Goal: Obtain resource: Obtain resource

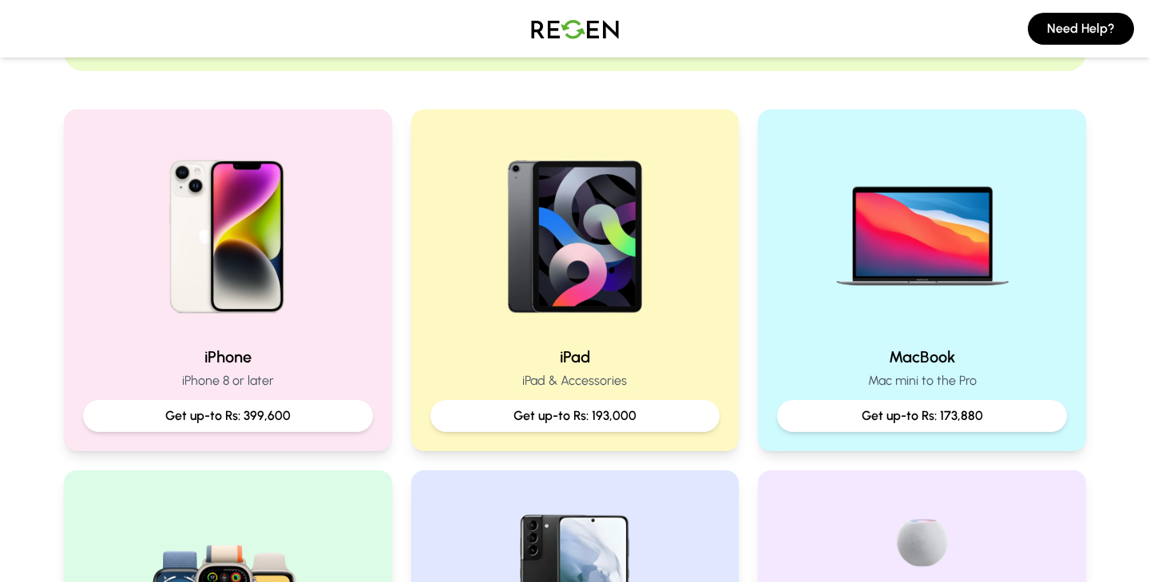
scroll to position [322, 0]
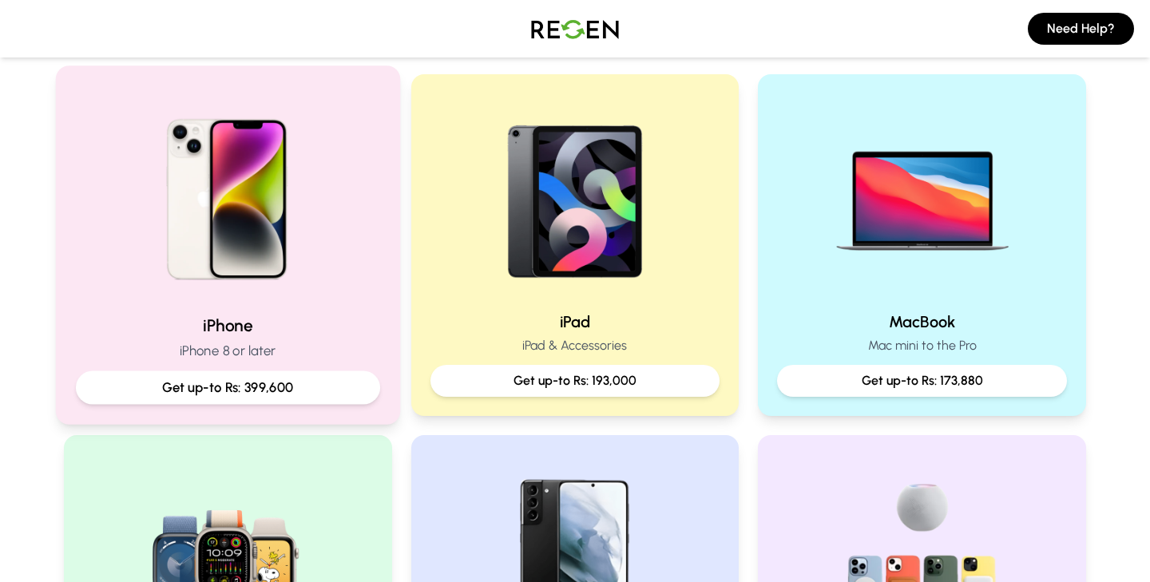
click at [213, 380] on p "Get up-to Rs: 399,600" at bounding box center [227, 388] width 277 height 20
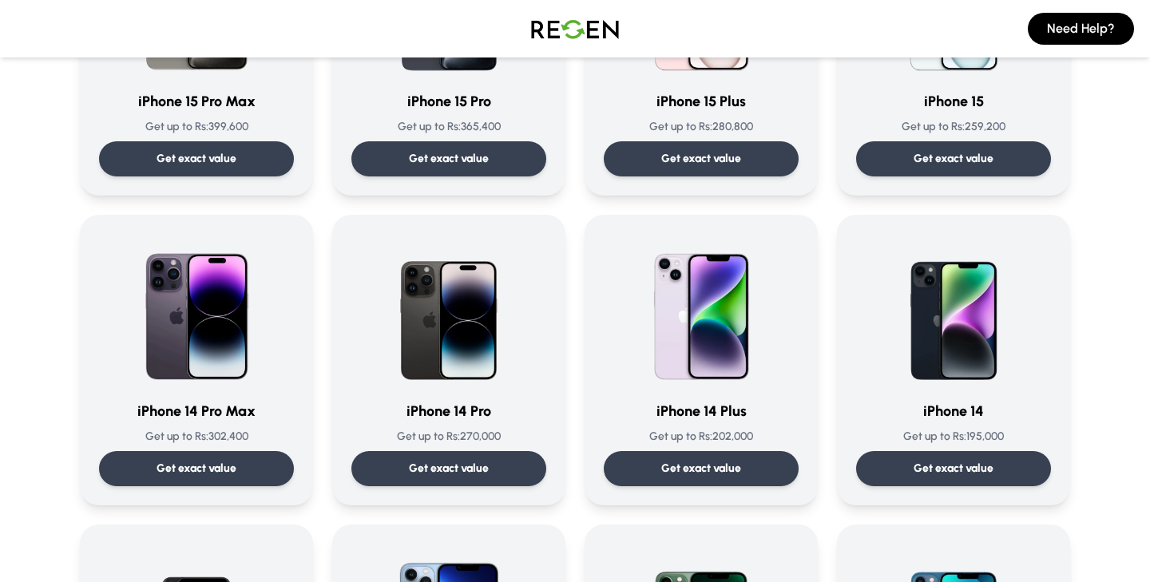
scroll to position [448, 0]
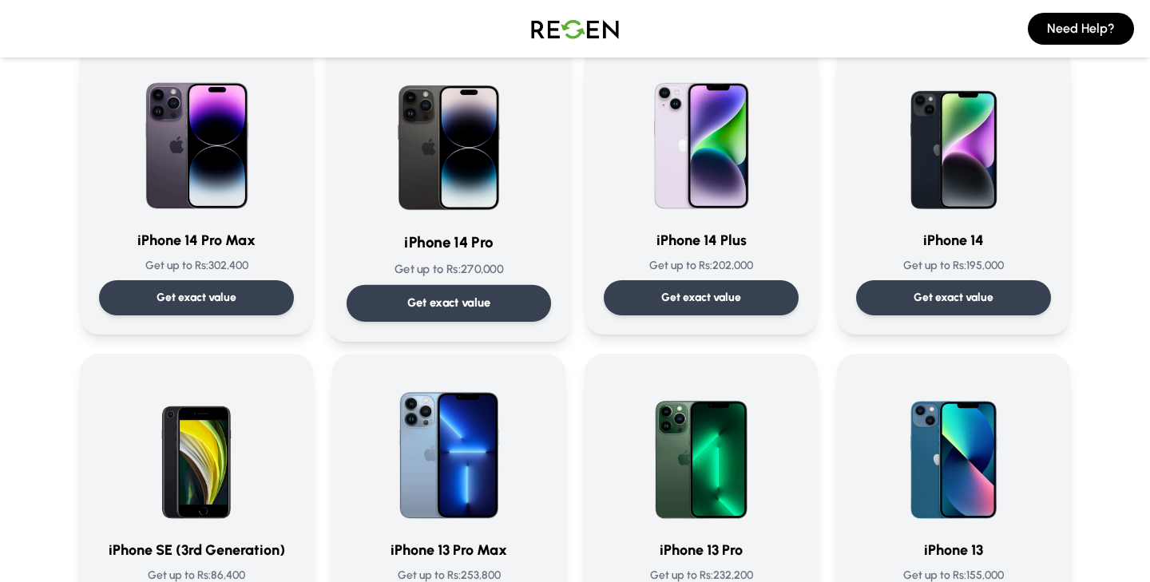
click at [444, 304] on p "Get exact value" at bounding box center [449, 303] width 84 height 17
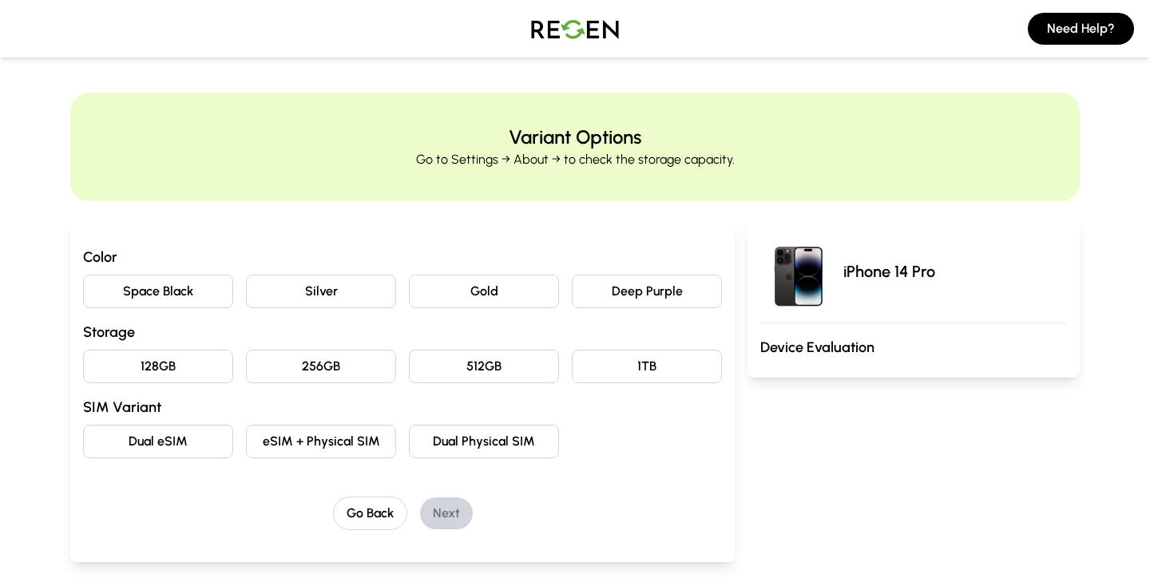
click at [634, 296] on button "Deep Purple" at bounding box center [647, 292] width 150 height 34
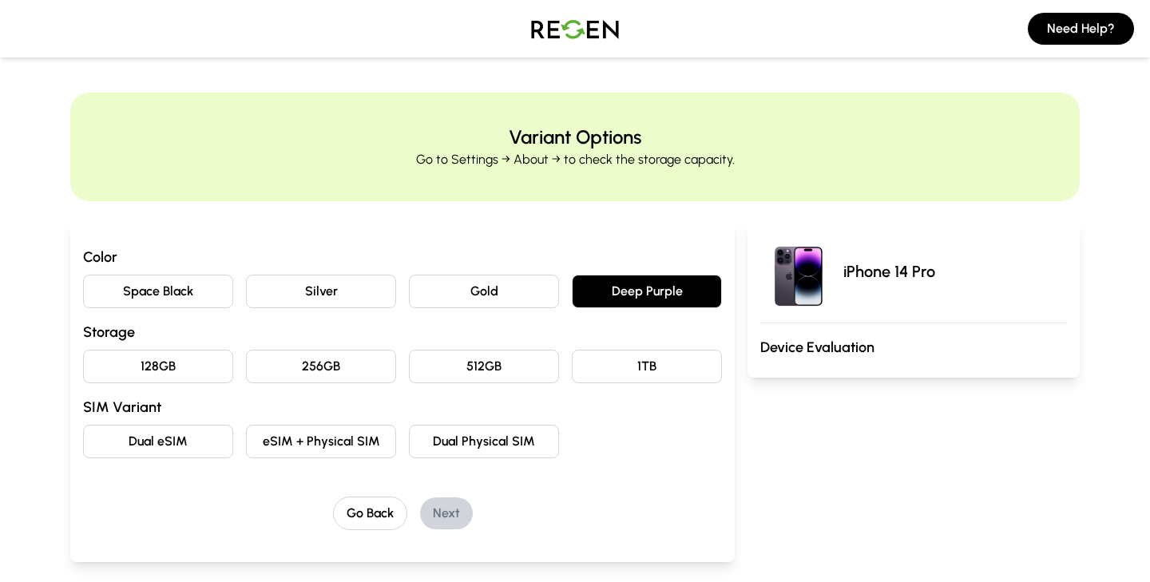
click at [149, 356] on button "128GB" at bounding box center [158, 367] width 150 height 34
click at [327, 456] on button "eSIM + Physical SIM" at bounding box center [321, 442] width 150 height 34
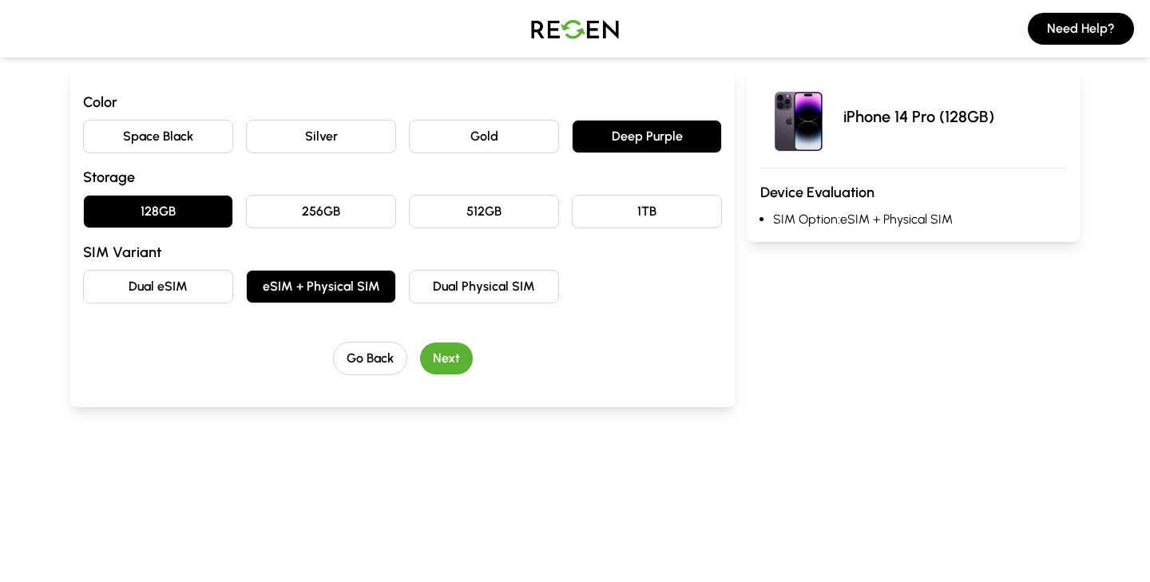
scroll to position [156, 0]
click at [447, 368] on button "Next" at bounding box center [446, 358] width 53 height 32
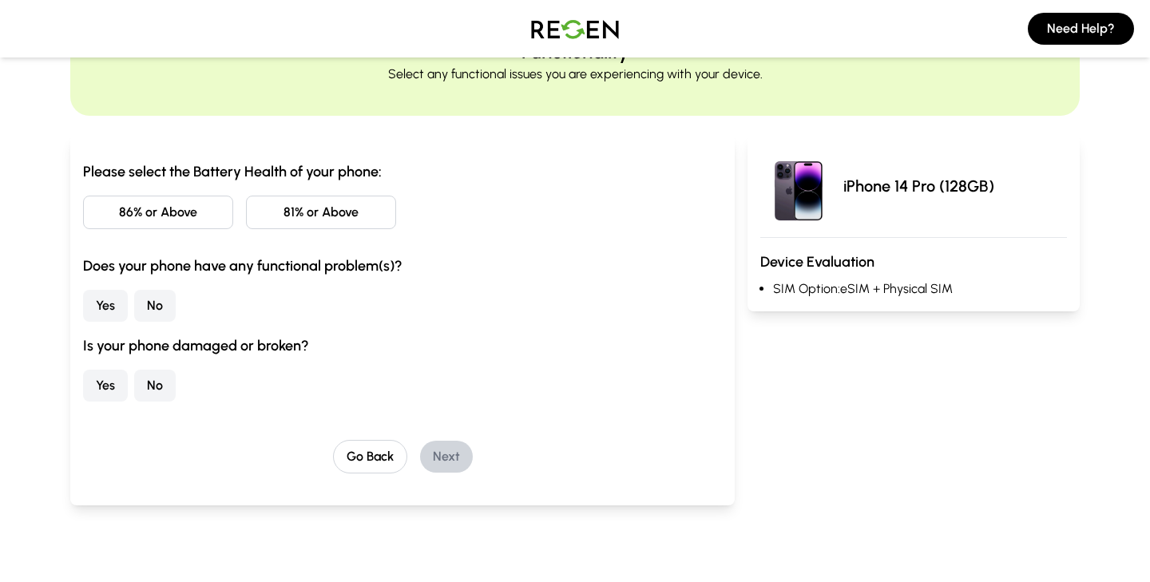
scroll to position [79, 0]
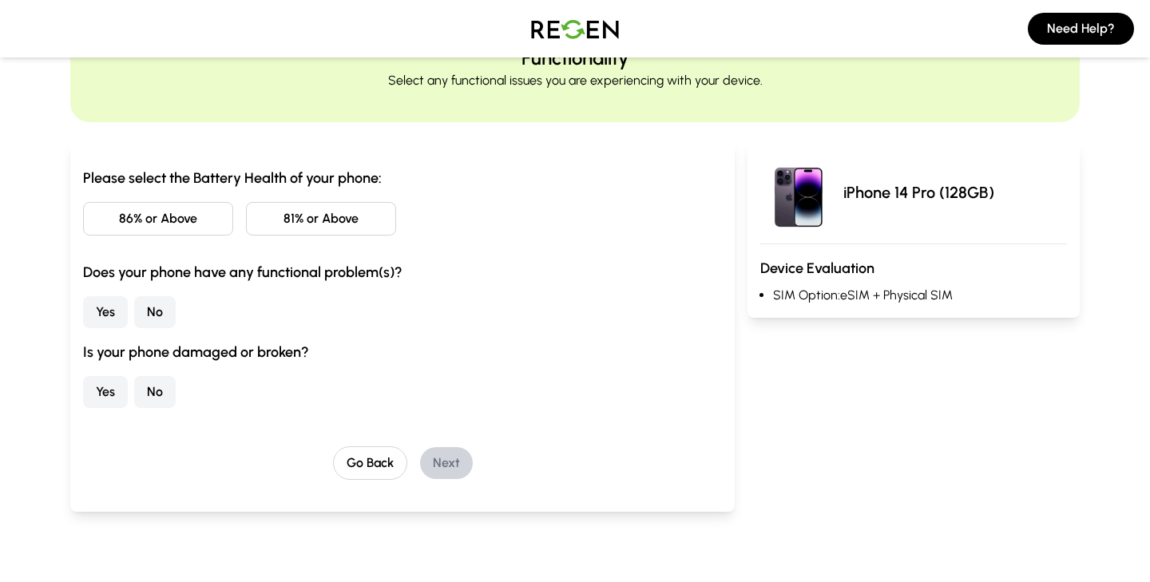
click at [310, 221] on button "81% or Above" at bounding box center [321, 219] width 150 height 34
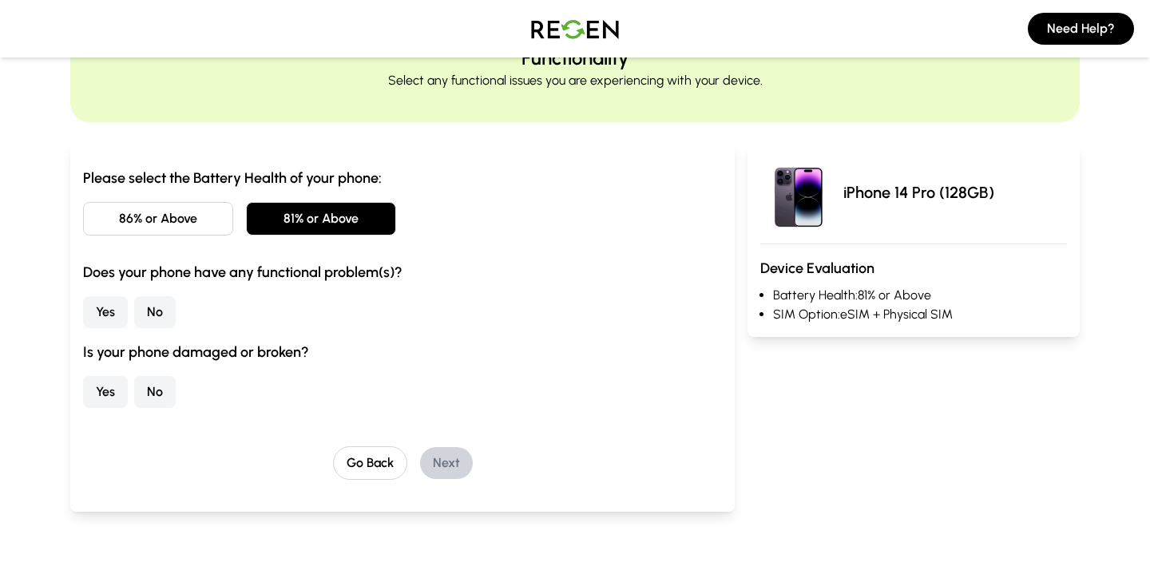
click at [141, 314] on button "No" at bounding box center [155, 312] width 42 height 32
click at [158, 391] on button "No" at bounding box center [155, 392] width 42 height 32
click at [451, 463] on button "Next" at bounding box center [446, 463] width 53 height 32
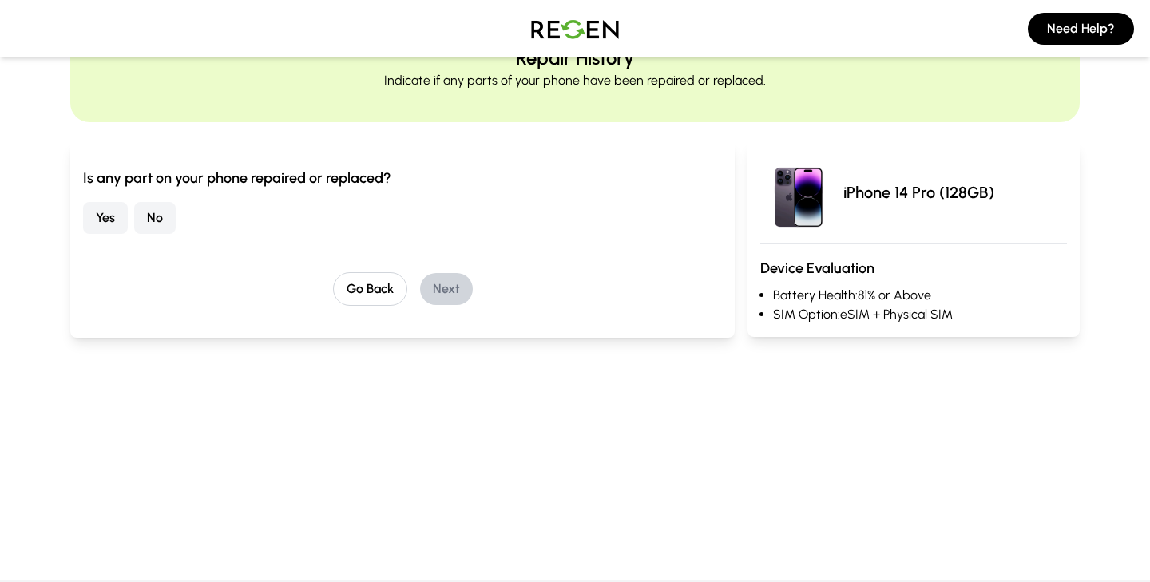
click at [161, 226] on button "No" at bounding box center [155, 218] width 42 height 32
click at [448, 288] on button "Next" at bounding box center [446, 289] width 53 height 32
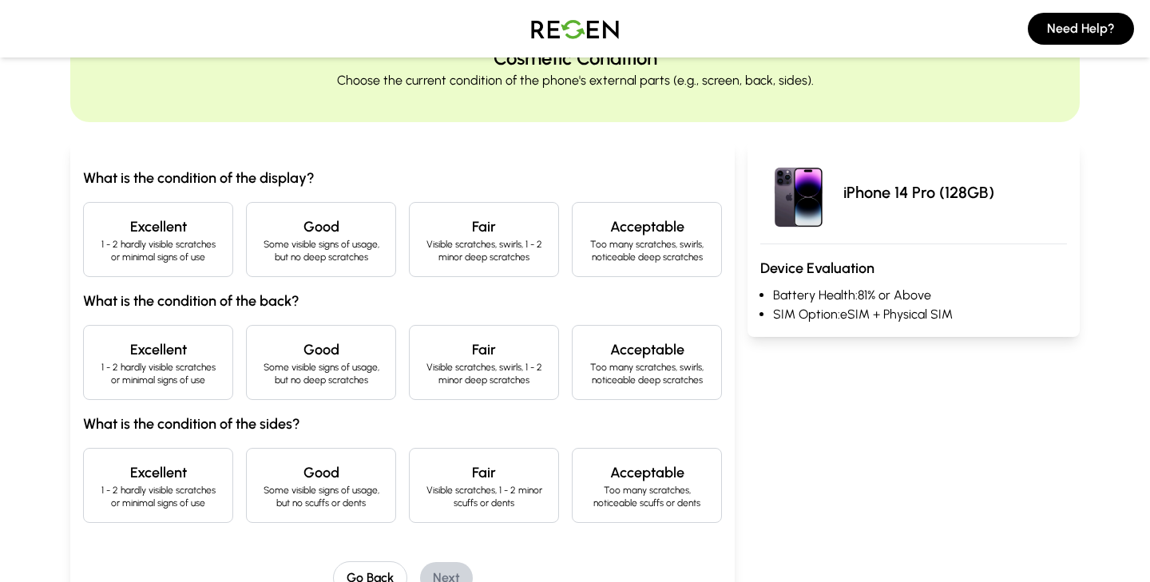
click at [153, 232] on h4 "Excellent" at bounding box center [158, 227] width 123 height 22
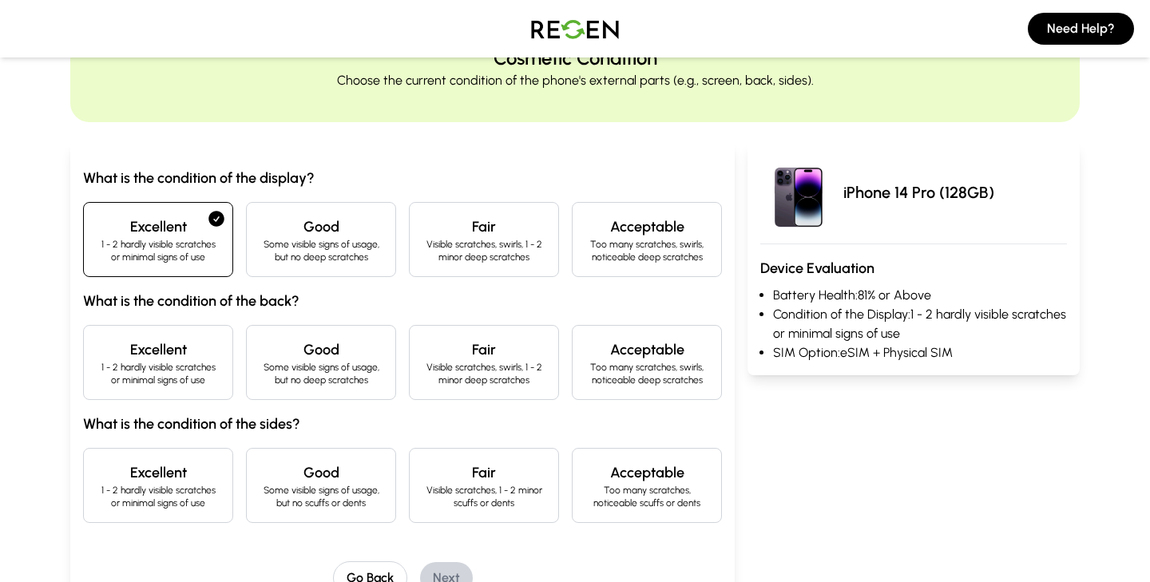
click at [165, 344] on h4 "Excellent" at bounding box center [158, 350] width 123 height 22
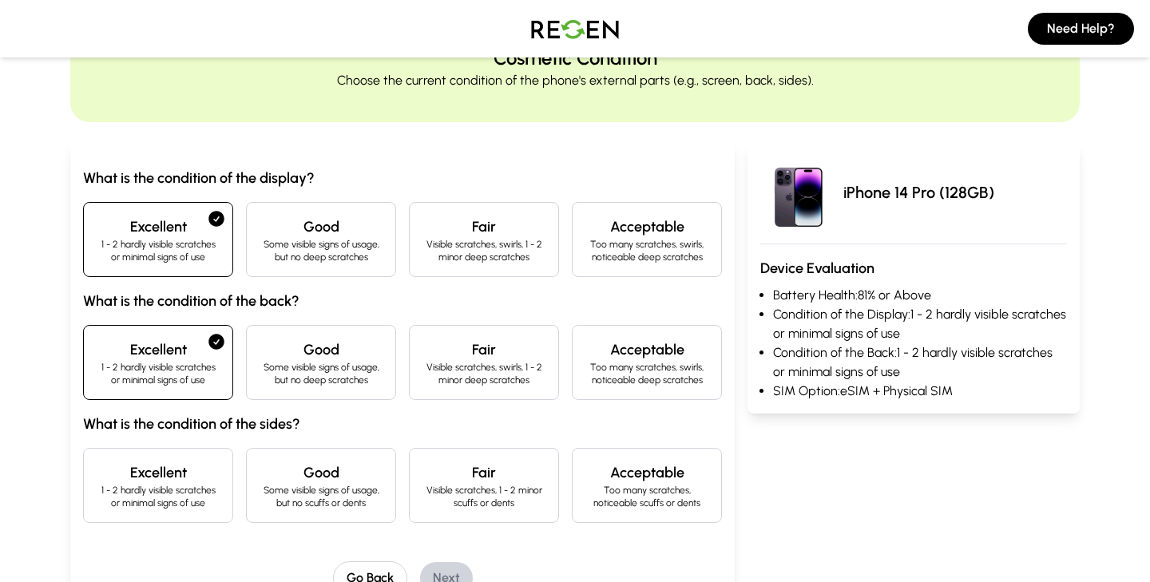
click at [159, 498] on p "1 - 2 hardly visible scratches or minimal signs of use" at bounding box center [158, 497] width 123 height 26
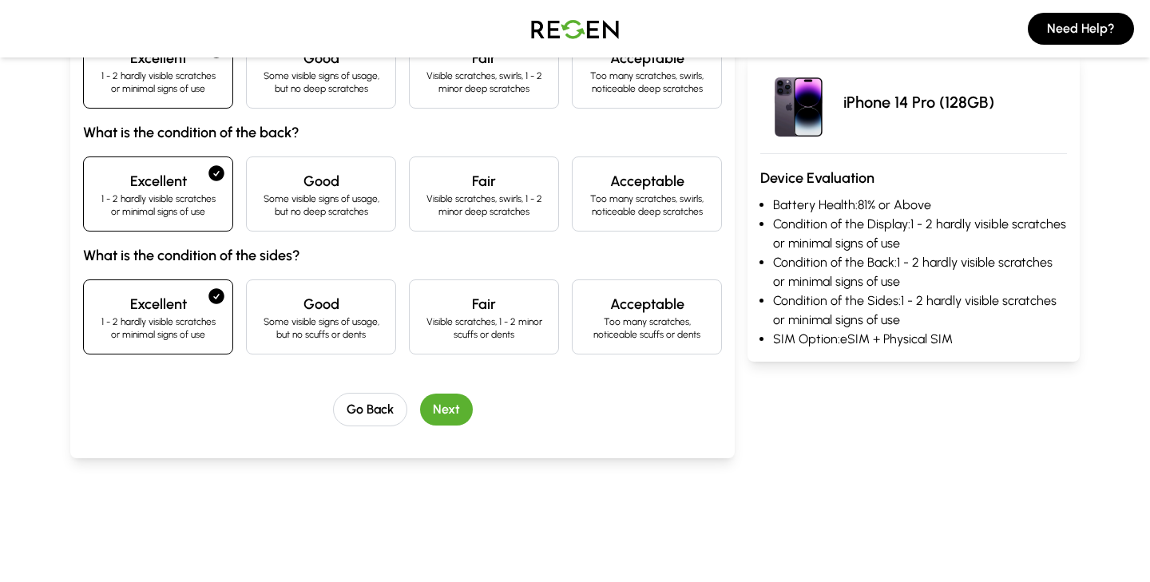
click at [466, 407] on button "Next" at bounding box center [446, 410] width 53 height 32
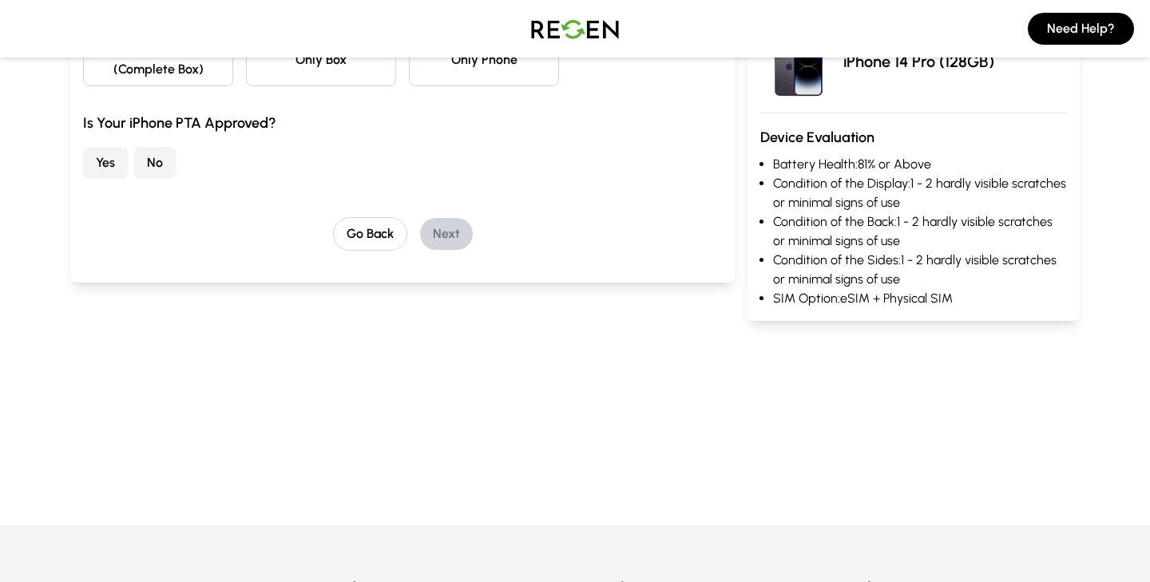
scroll to position [72, 0]
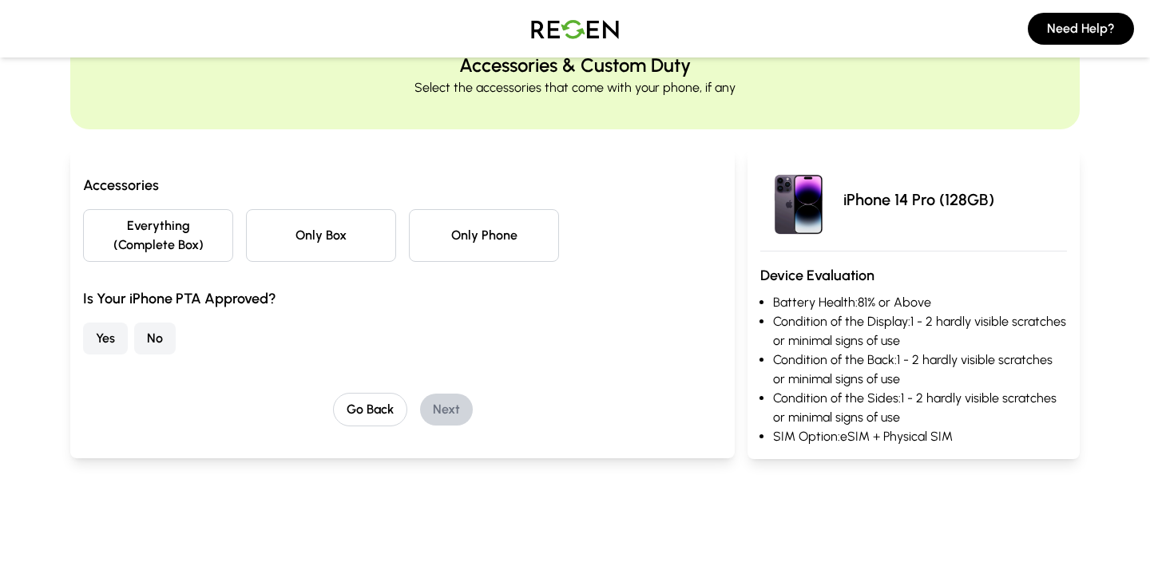
click at [202, 231] on button "Everything (Complete Box)" at bounding box center [158, 235] width 150 height 53
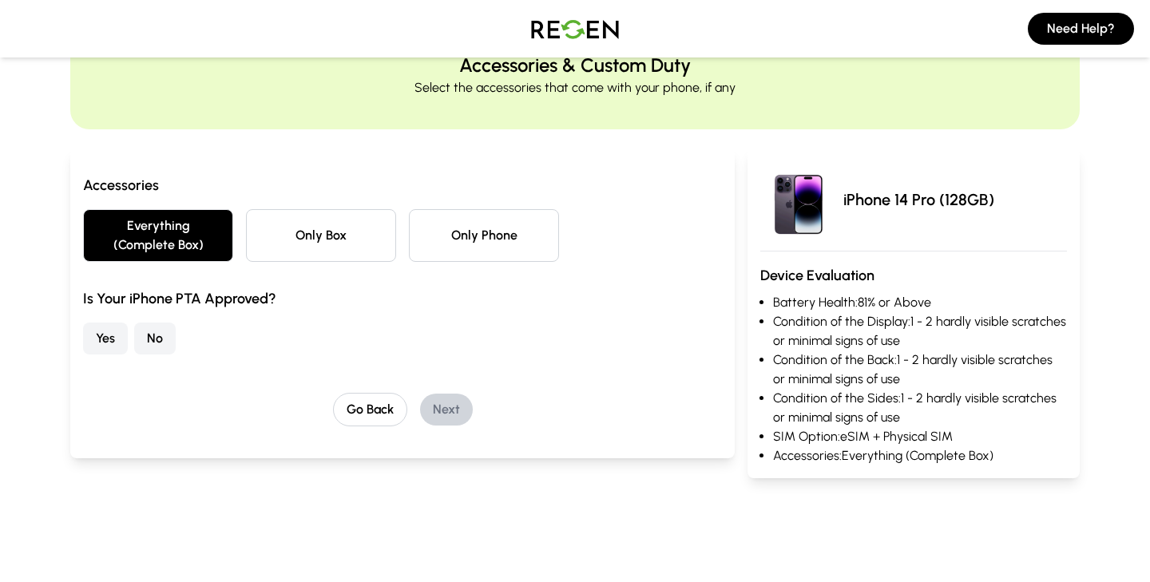
click at [161, 340] on button "No" at bounding box center [155, 339] width 42 height 32
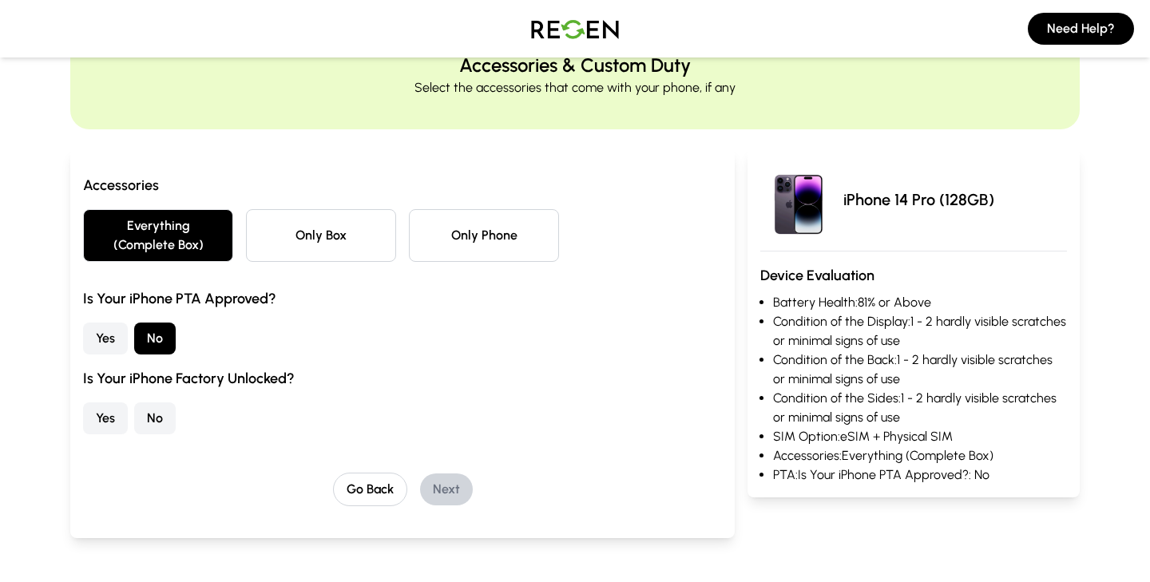
click at [101, 417] on button "Yes" at bounding box center [105, 419] width 45 height 32
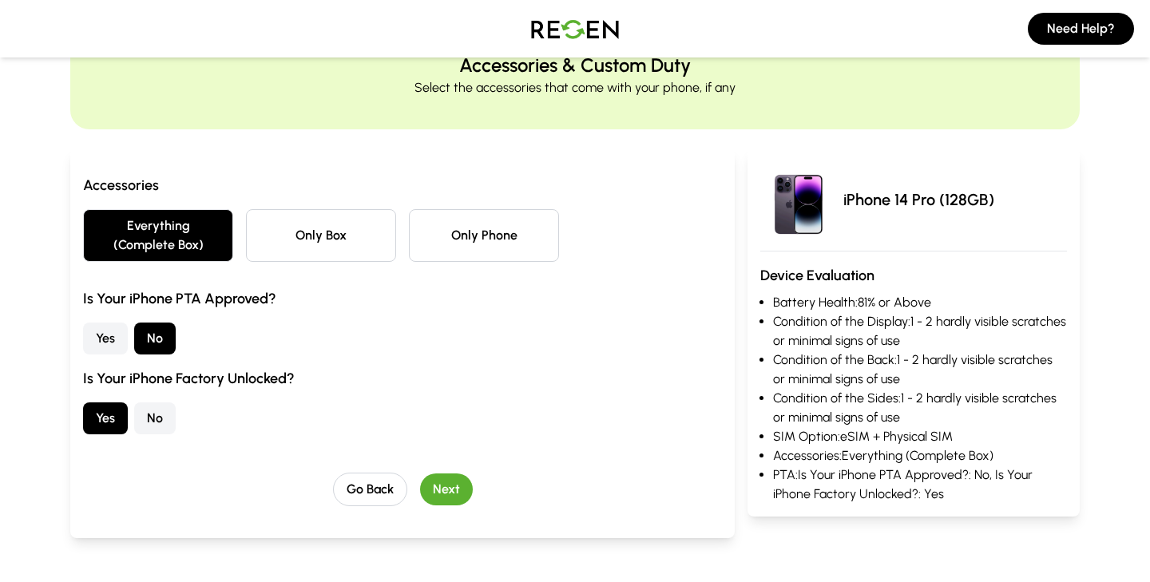
click at [446, 486] on button "Next" at bounding box center [446, 490] width 53 height 32
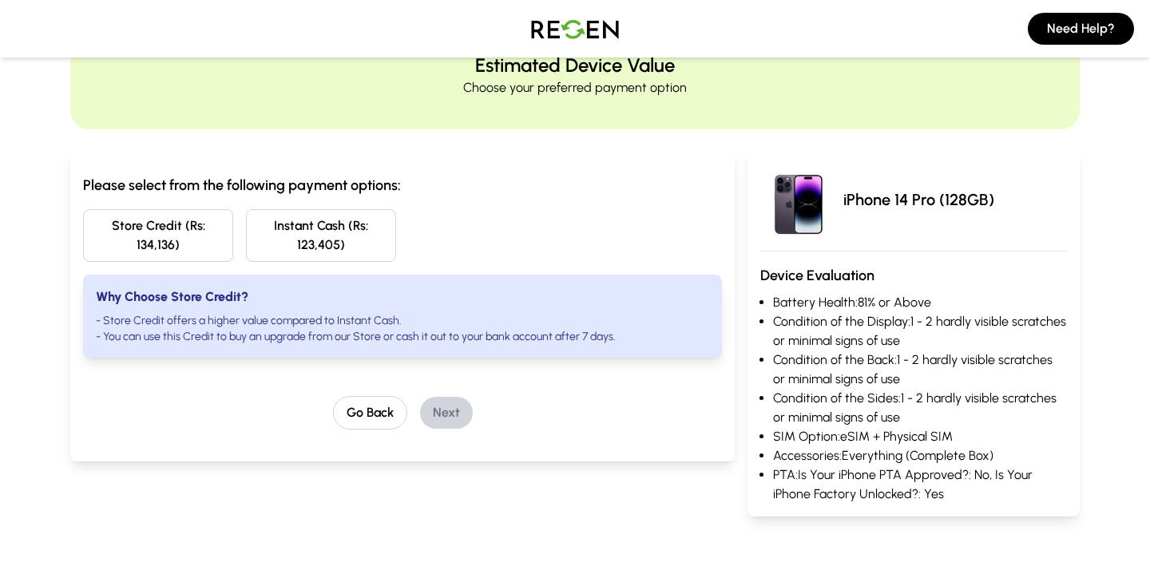
scroll to position [143, 0]
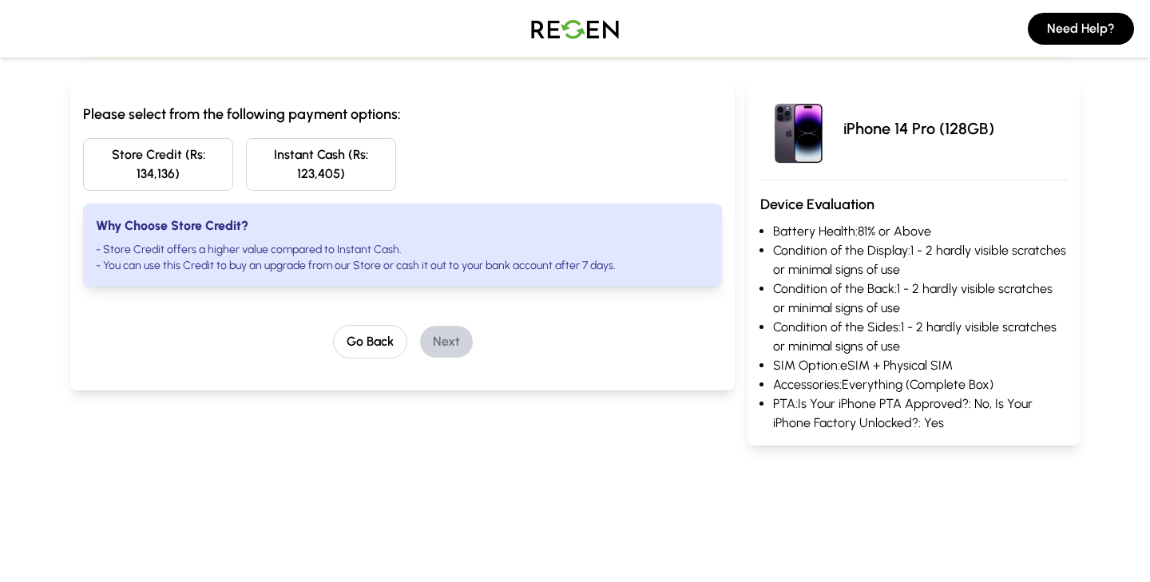
click at [362, 169] on button "Instant Cash (Rs: 123,405)" at bounding box center [321, 164] width 150 height 53
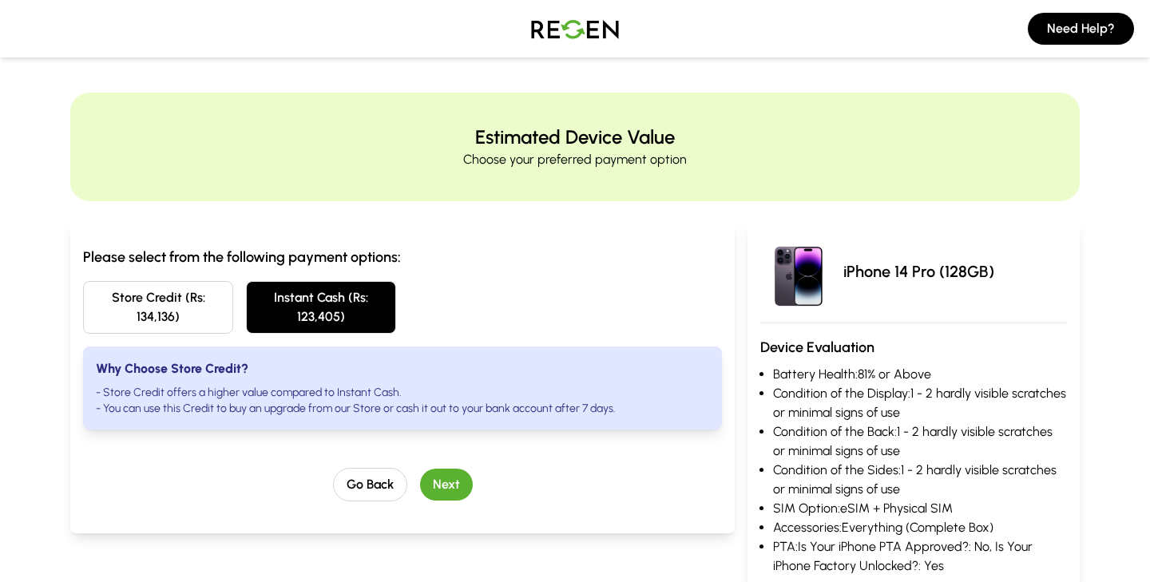
scroll to position [1, 0]
click at [450, 482] on button "Next" at bounding box center [446, 484] width 53 height 32
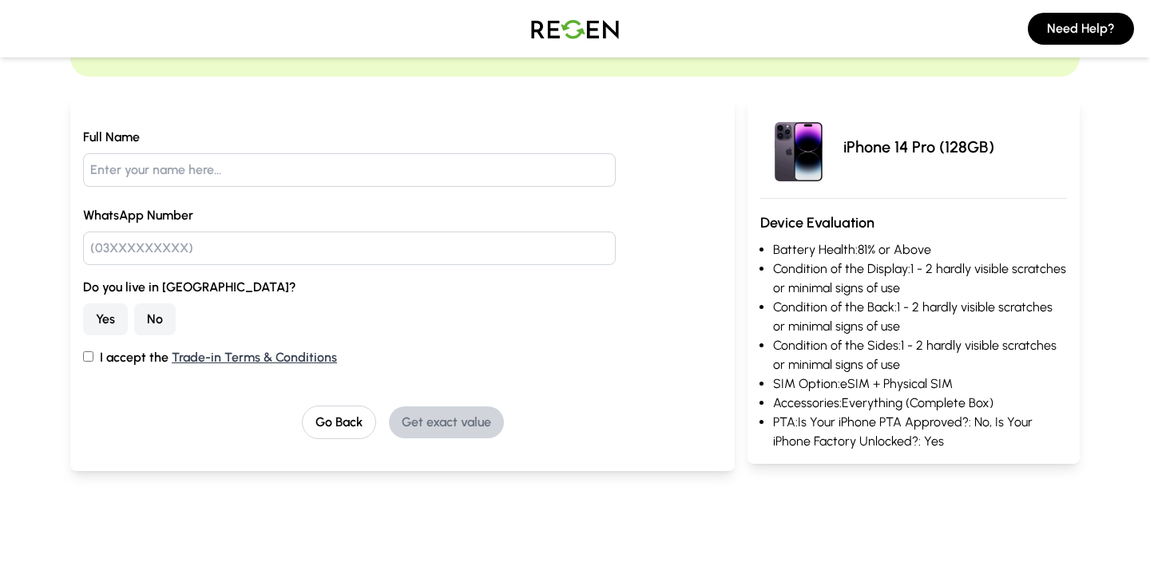
scroll to position [126, 0]
click at [328, 417] on button "Go Back" at bounding box center [339, 421] width 74 height 34
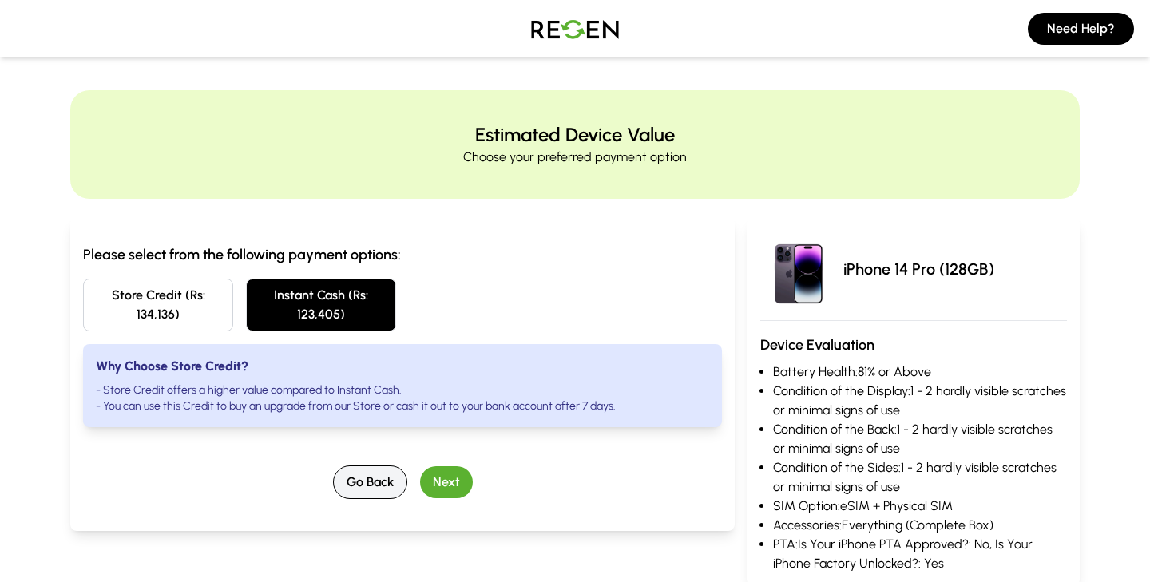
scroll to position [0, 0]
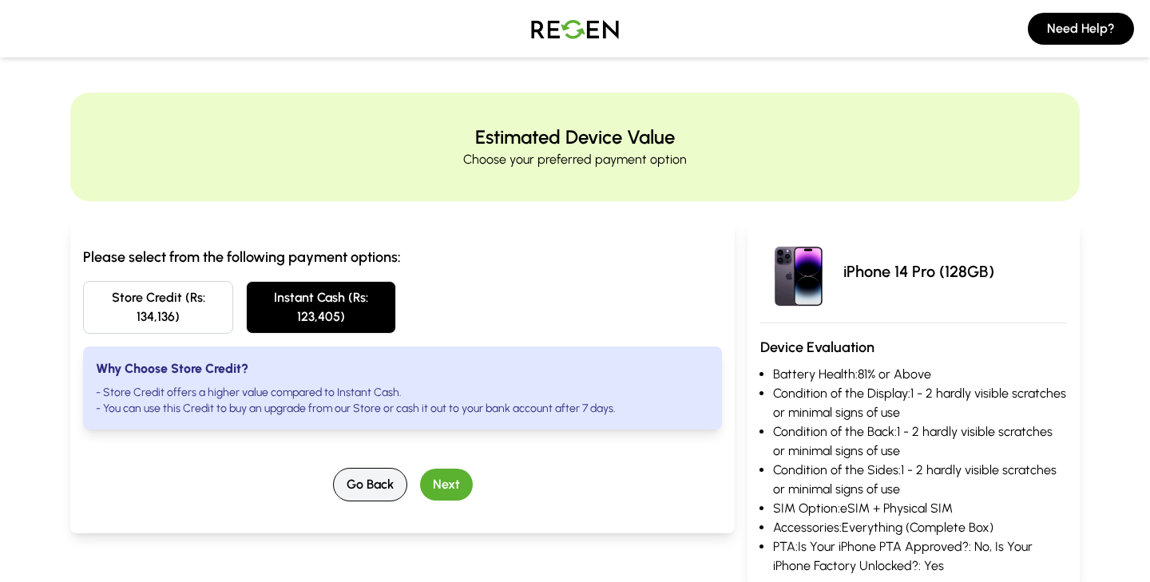
click at [387, 498] on button "Go Back" at bounding box center [370, 485] width 74 height 34
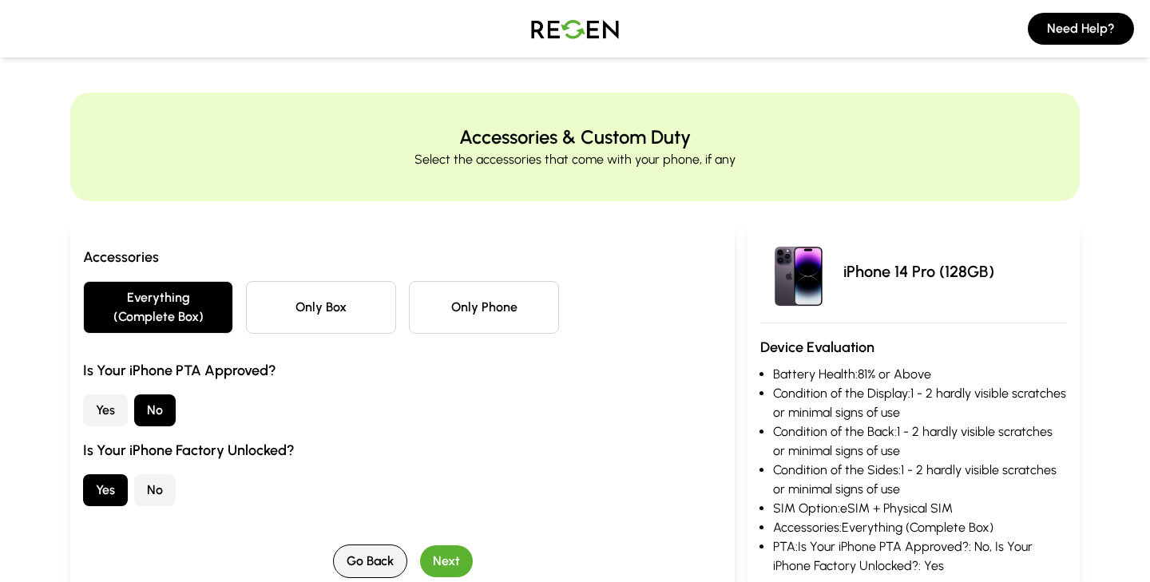
click at [386, 549] on button "Go Back" at bounding box center [370, 562] width 74 height 34
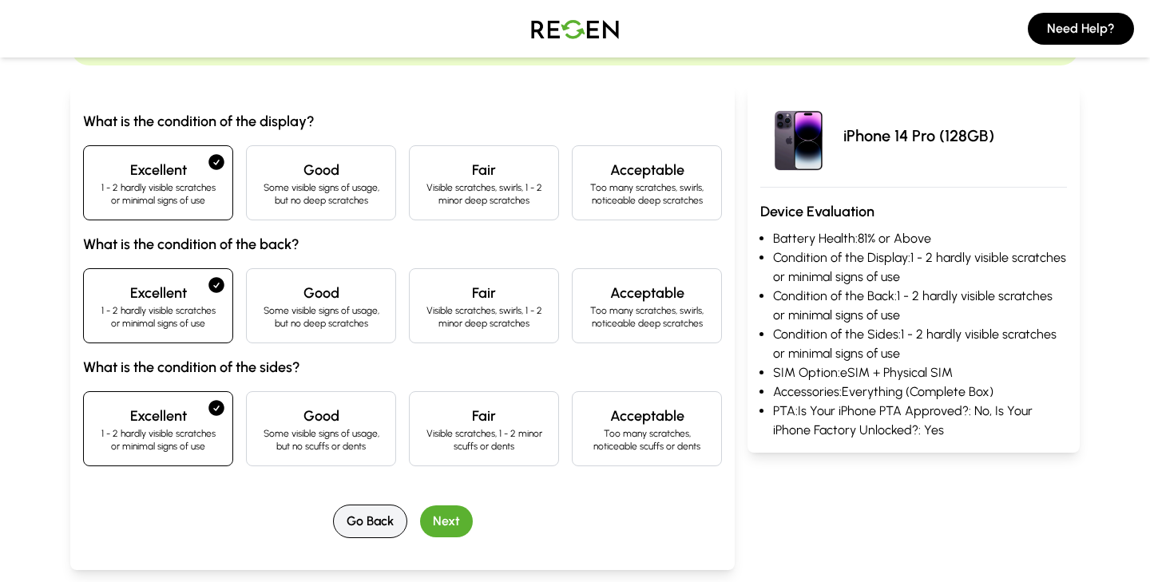
scroll to position [213, 0]
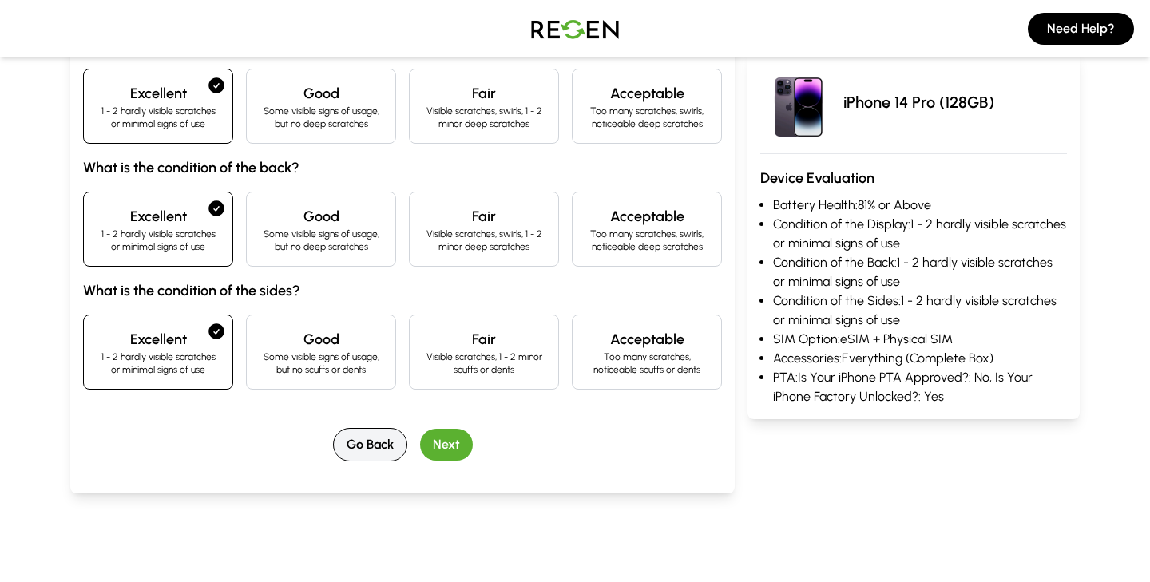
click at [381, 459] on button "Go Back" at bounding box center [370, 445] width 74 height 34
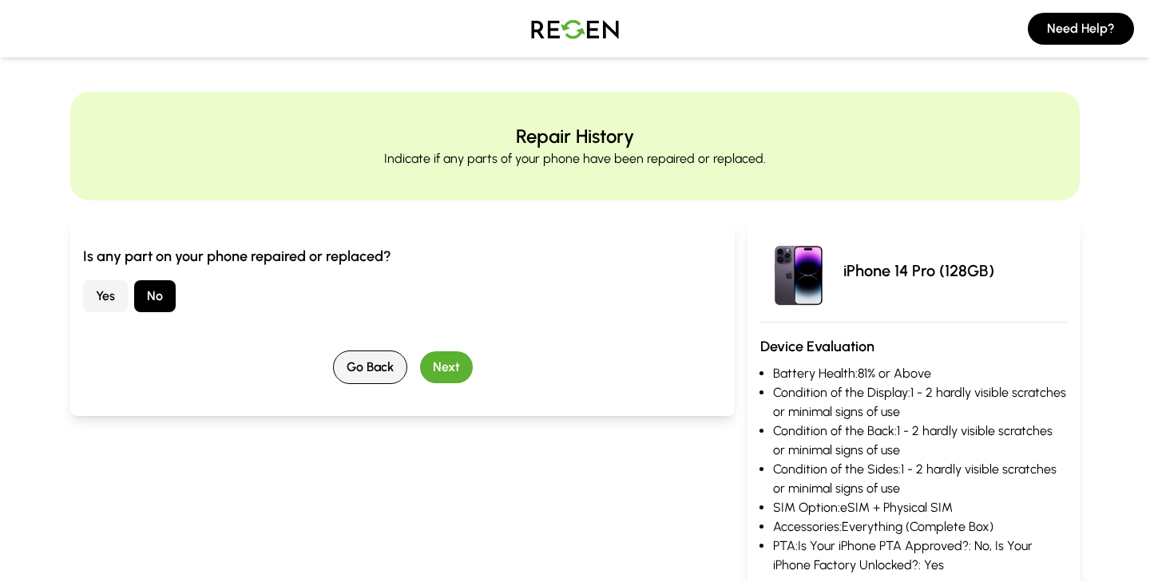
scroll to position [0, 0]
click at [372, 381] on button "Go Back" at bounding box center [370, 369] width 74 height 34
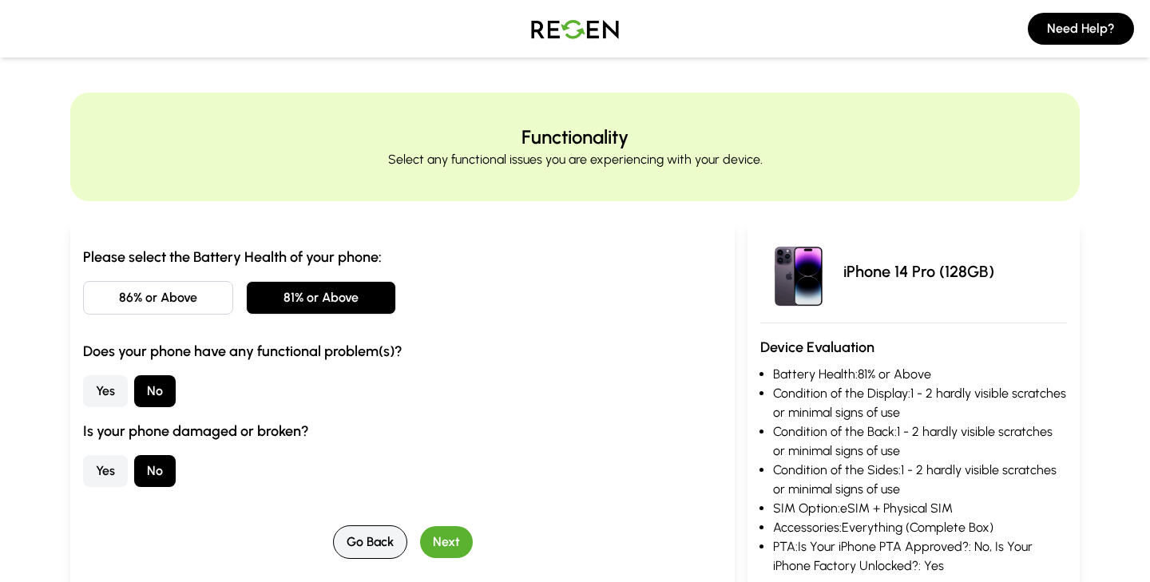
click at [372, 538] on button "Go Back" at bounding box center [370, 543] width 74 height 34
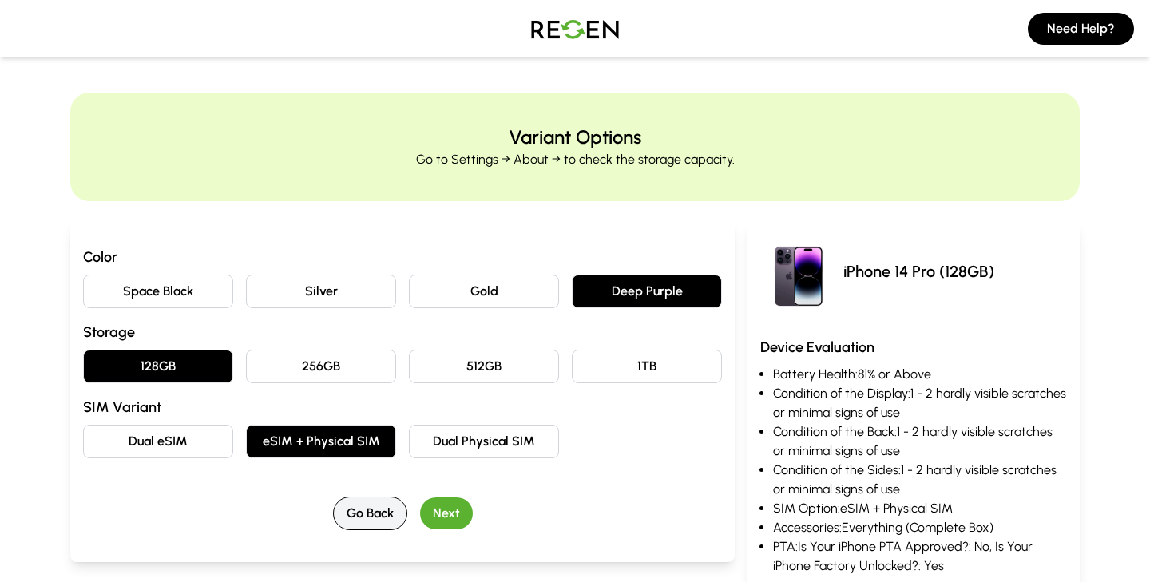
click at [374, 515] on button "Go Back" at bounding box center [370, 514] width 74 height 34
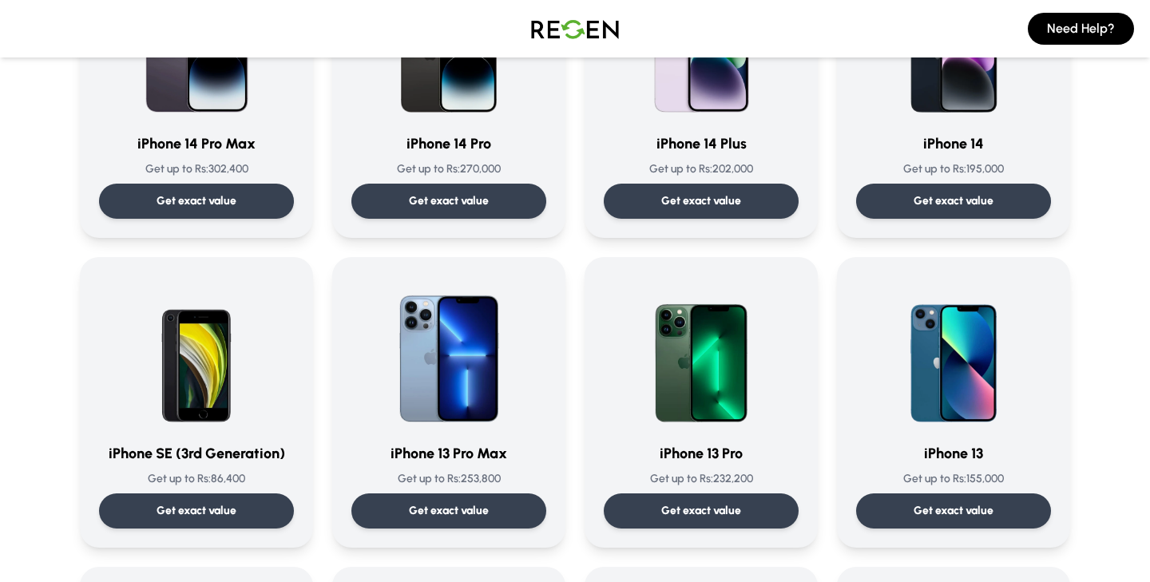
scroll to position [625, 0]
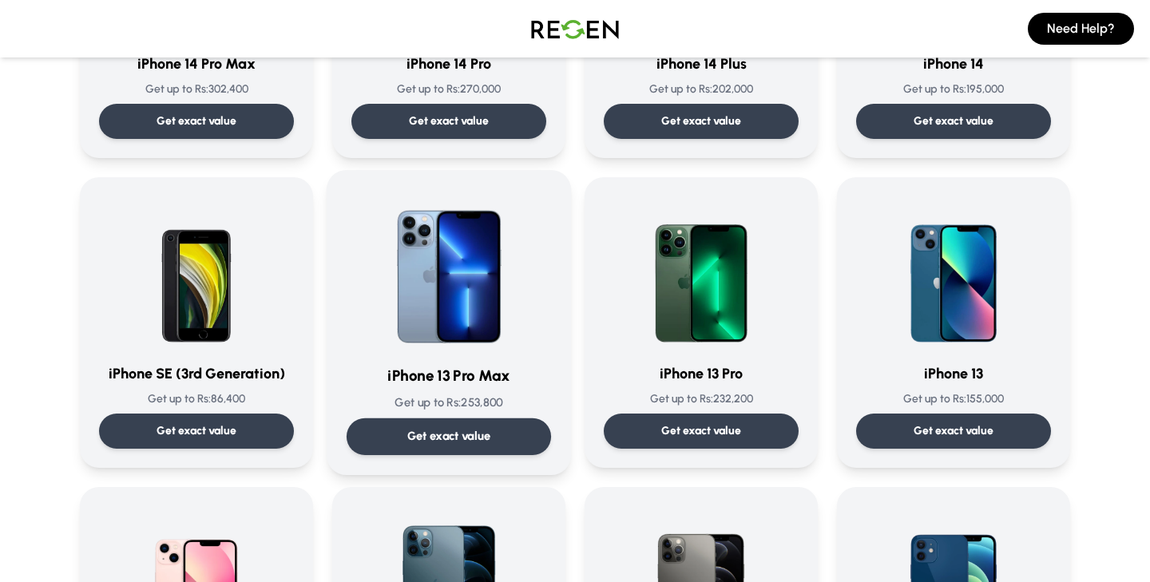
click at [419, 434] on p "Get exact value" at bounding box center [449, 436] width 84 height 17
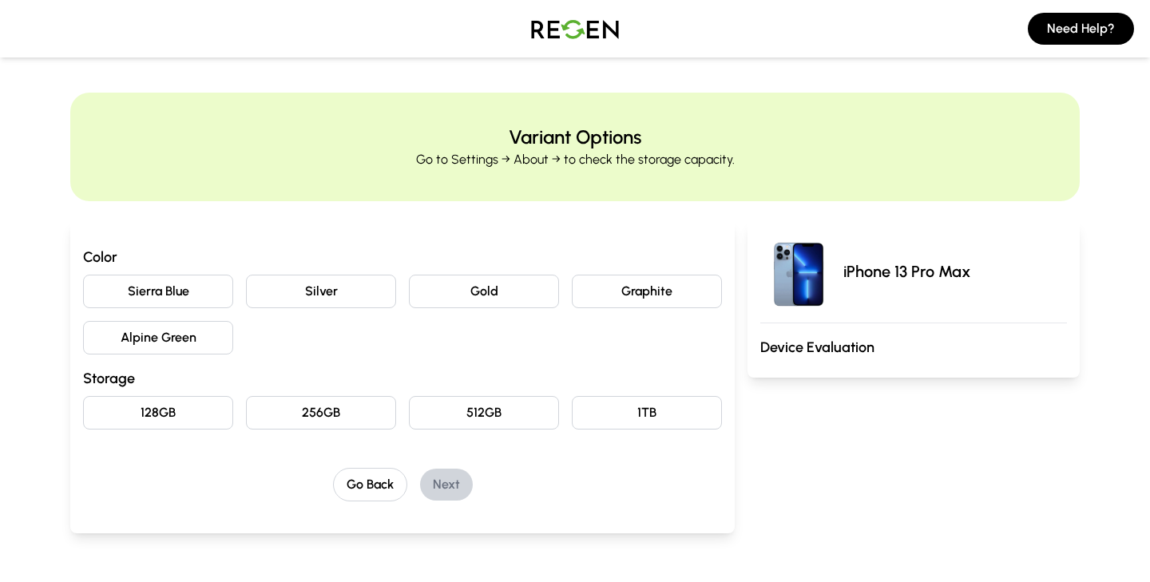
click at [347, 412] on button "256GB" at bounding box center [321, 413] width 150 height 34
click at [182, 292] on button "Sierra Blue" at bounding box center [158, 292] width 150 height 34
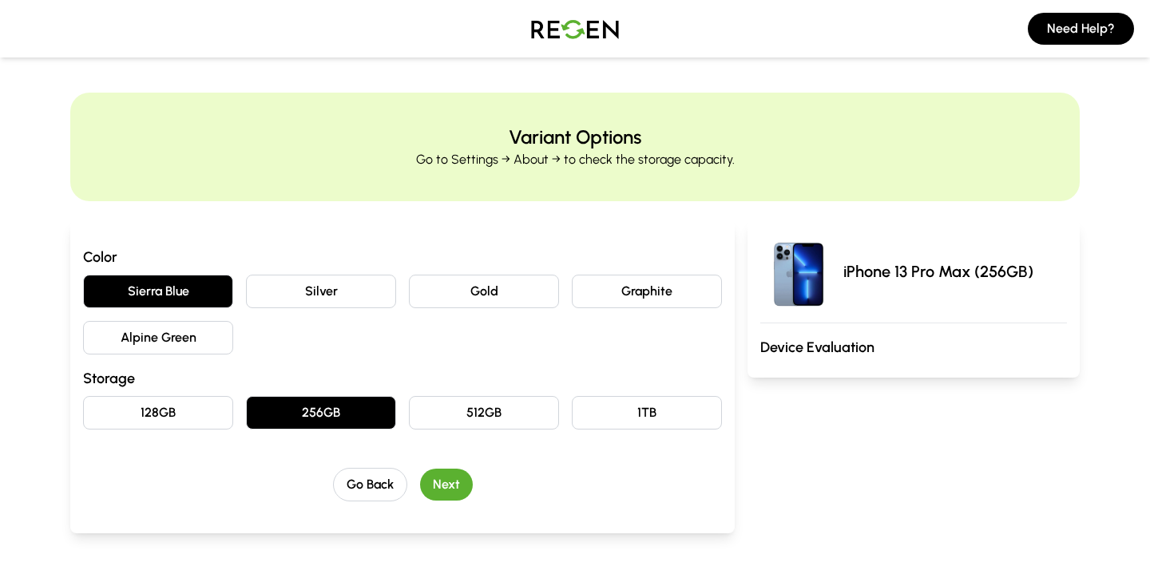
click at [452, 486] on button "Next" at bounding box center [446, 485] width 53 height 32
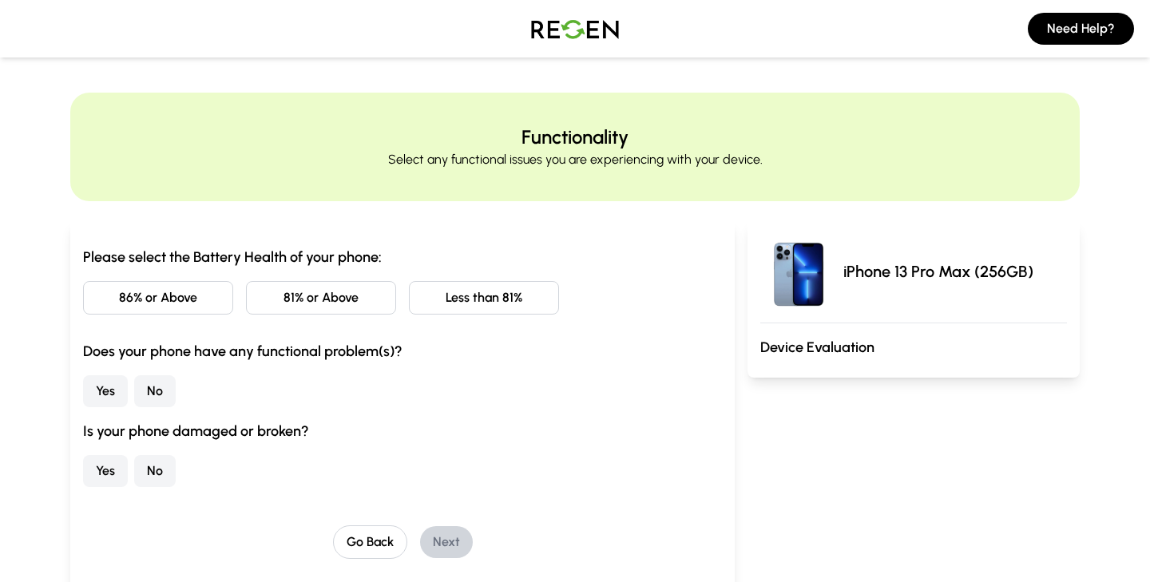
click at [326, 293] on button "81% or Above" at bounding box center [321, 298] width 150 height 34
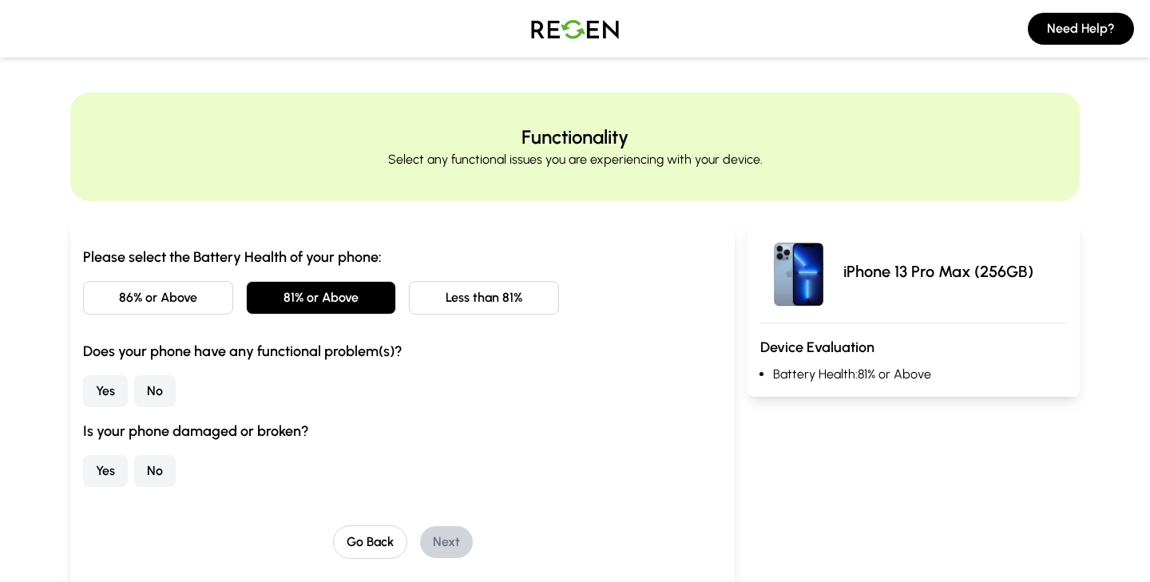
click at [157, 395] on button "No" at bounding box center [155, 391] width 42 height 32
click at [166, 470] on button "No" at bounding box center [155, 471] width 42 height 32
click at [453, 548] on button "Next" at bounding box center [446, 542] width 53 height 32
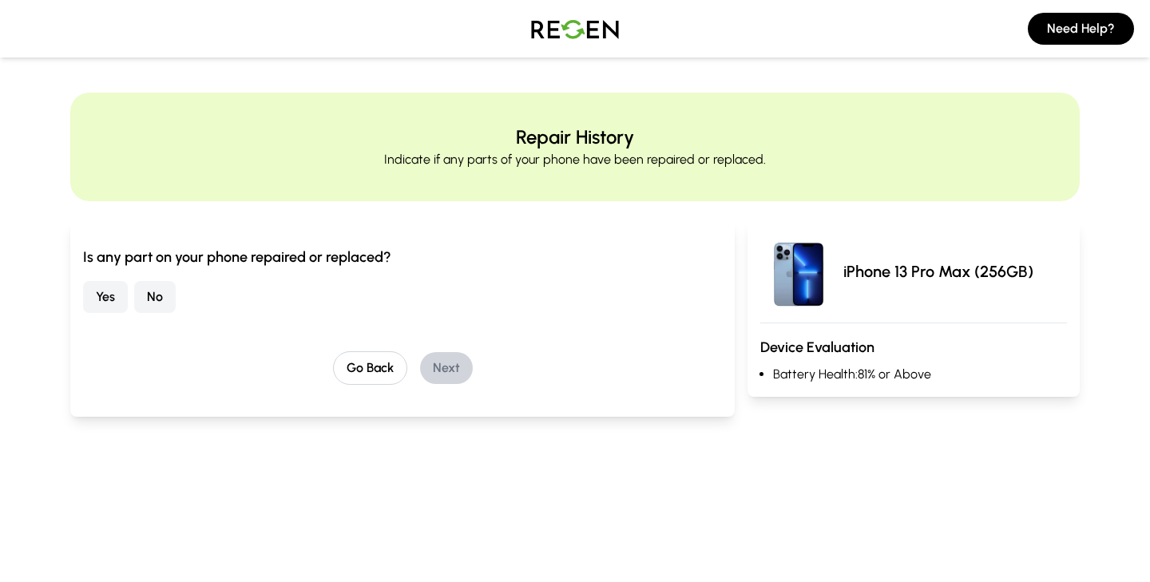
click at [149, 300] on button "No" at bounding box center [155, 297] width 42 height 32
click at [444, 363] on button "Next" at bounding box center [446, 368] width 53 height 32
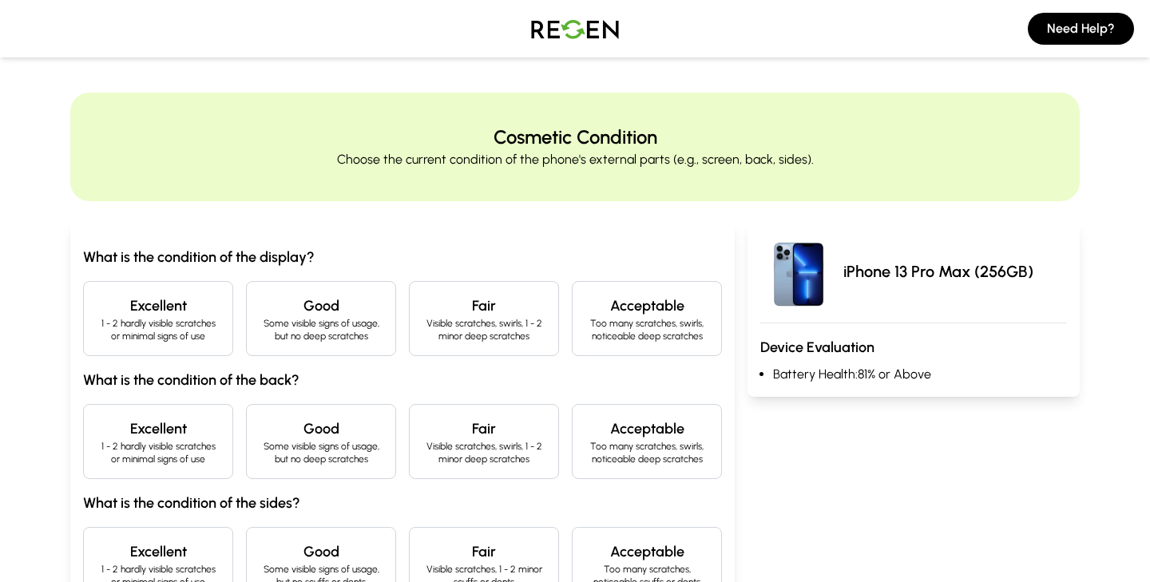
click at [144, 306] on h4 "Excellent" at bounding box center [158, 306] width 123 height 22
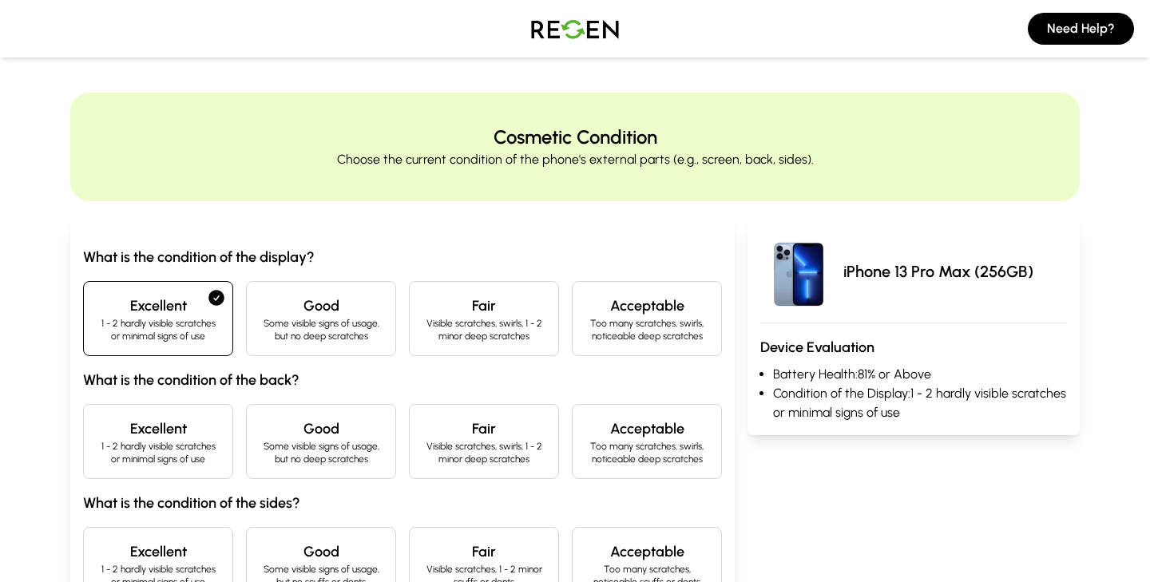
click at [157, 422] on h4 "Excellent" at bounding box center [158, 429] width 123 height 22
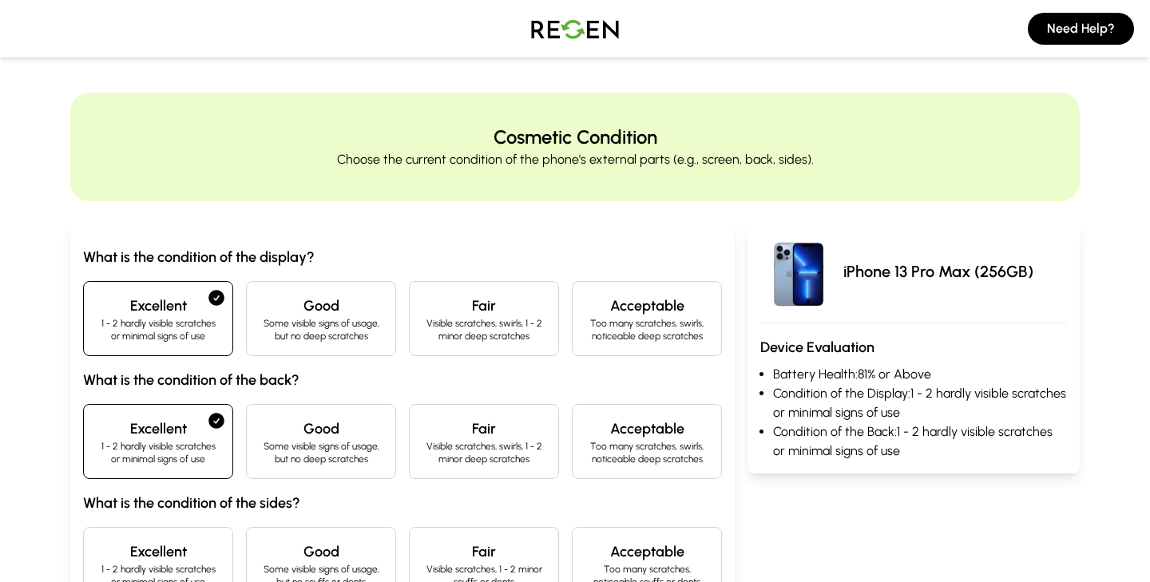
click at [188, 562] on h4 "Excellent" at bounding box center [158, 552] width 123 height 22
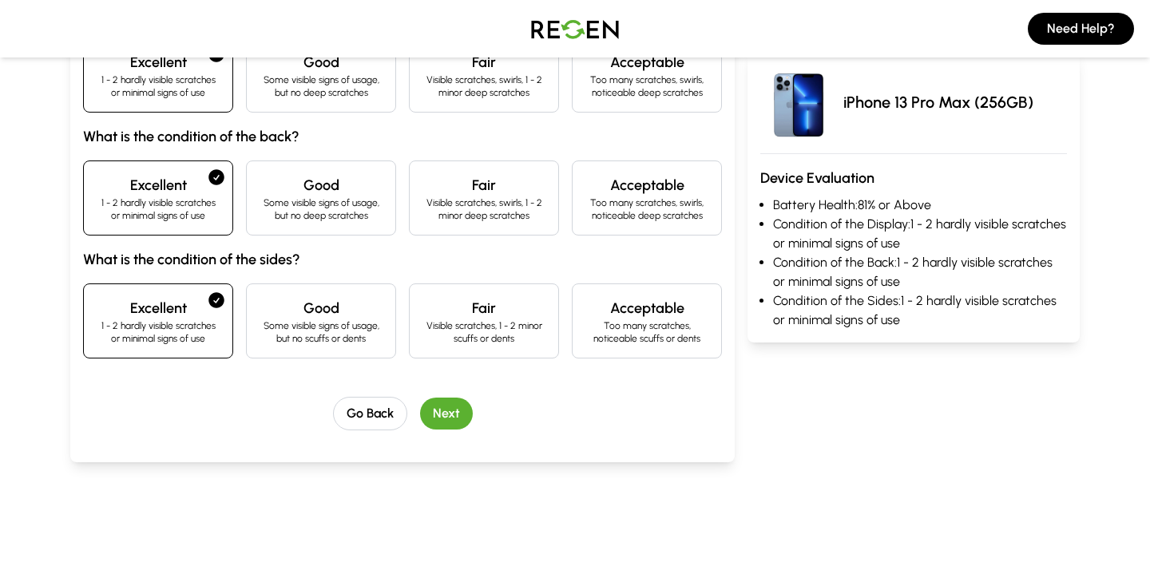
scroll to position [247, 0]
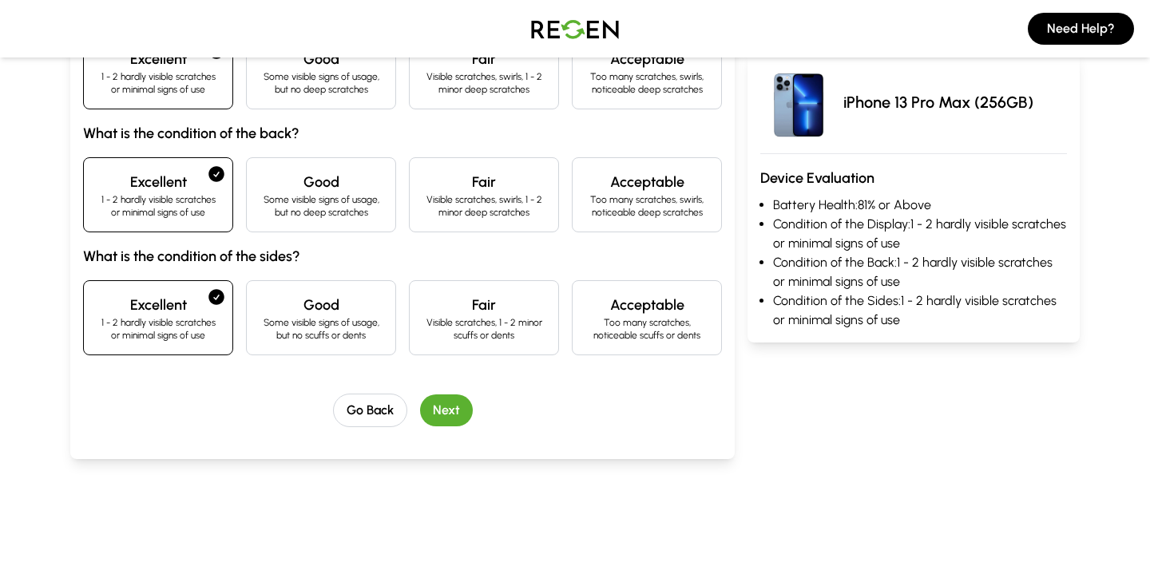
click at [439, 411] on button "Next" at bounding box center [446, 411] width 53 height 32
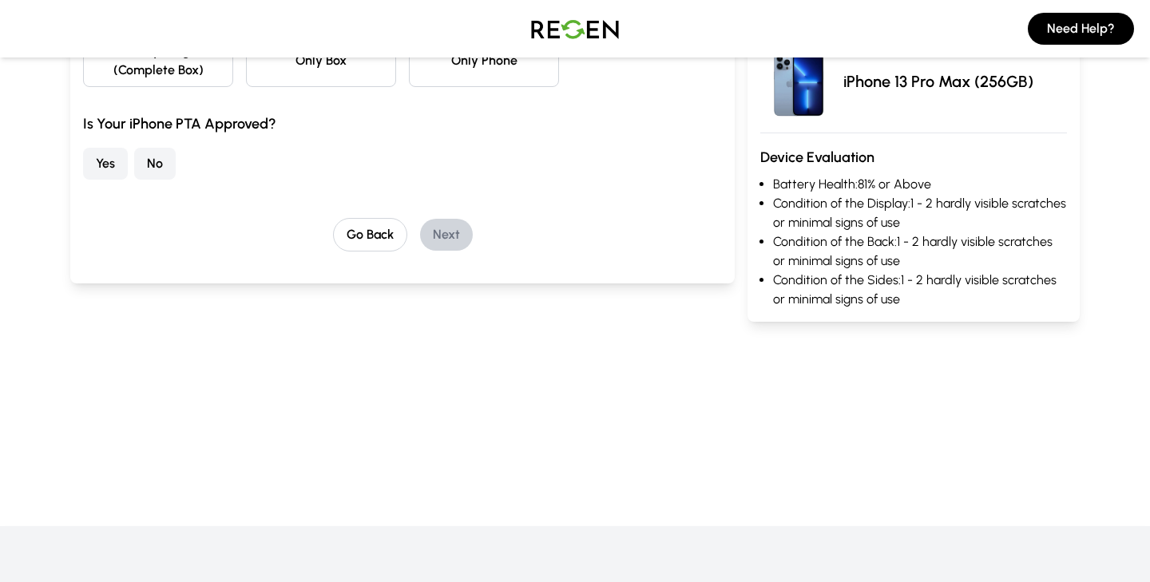
scroll to position [71, 0]
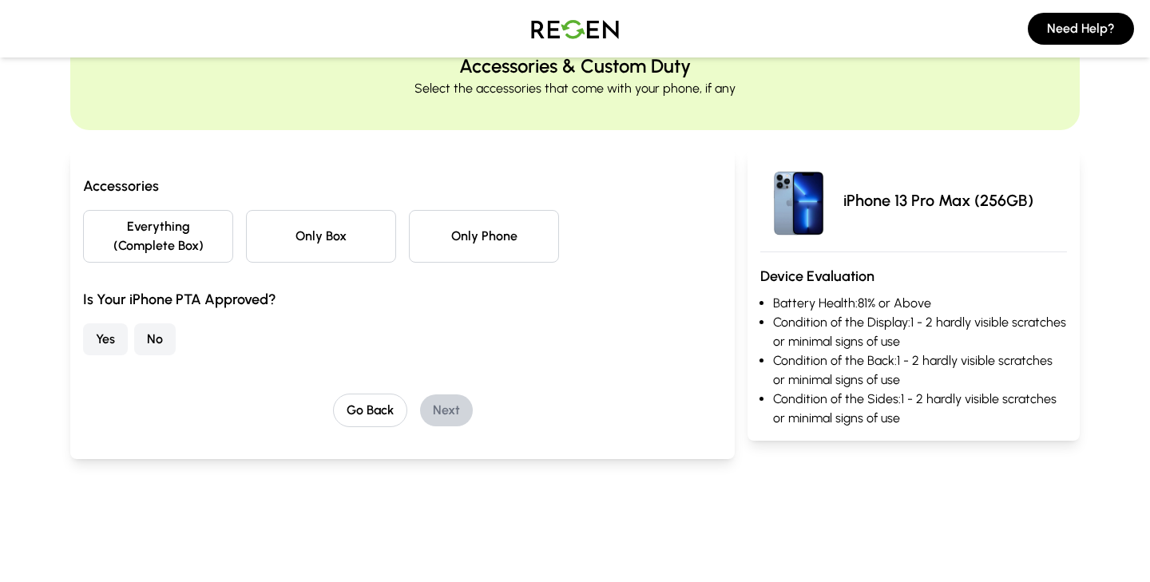
click at [121, 232] on button "Everything (Complete Box)" at bounding box center [158, 236] width 150 height 53
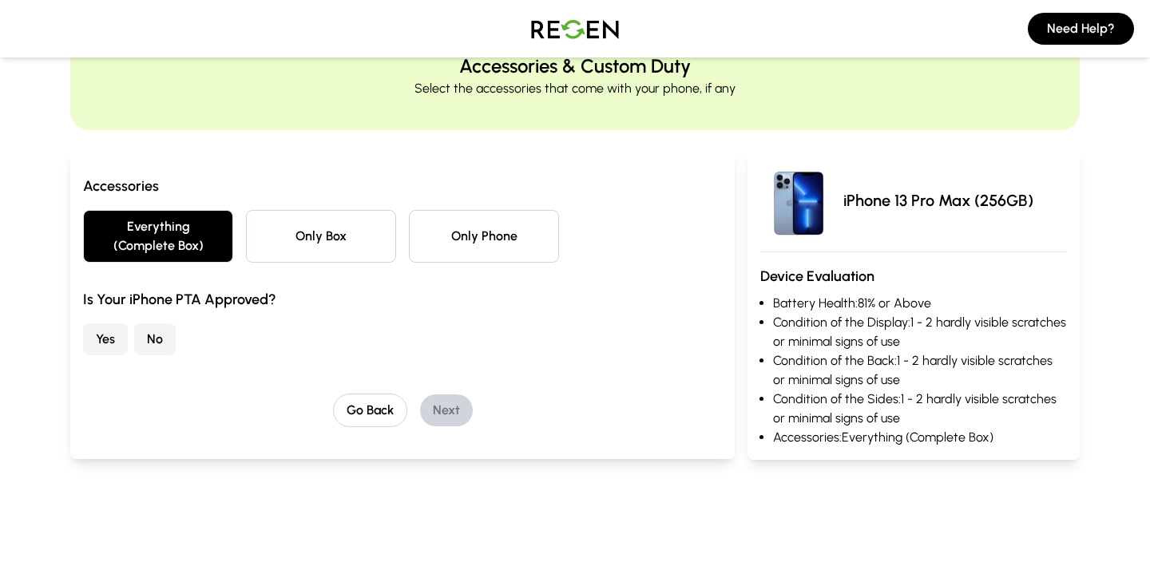
click at [109, 343] on button "Yes" at bounding box center [105, 340] width 45 height 32
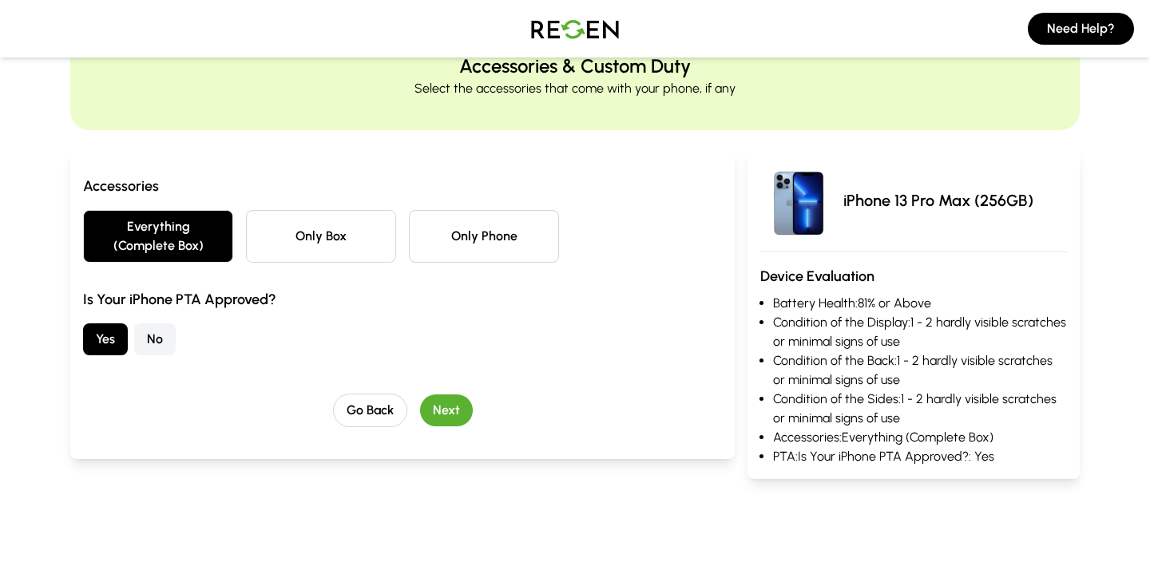
click at [455, 411] on button "Next" at bounding box center [446, 411] width 53 height 32
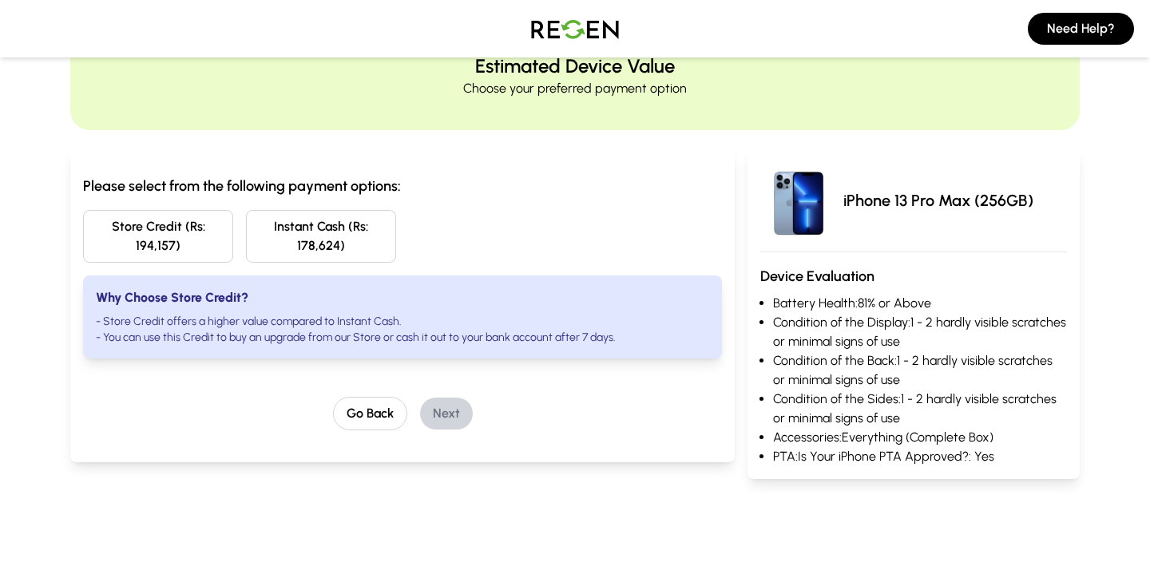
click at [379, 394] on div "Please select from the following payment options: Store Credit (Rs: 194,157) In…" at bounding box center [402, 303] width 639 height 256
click at [379, 415] on button "Go Back" at bounding box center [370, 414] width 74 height 34
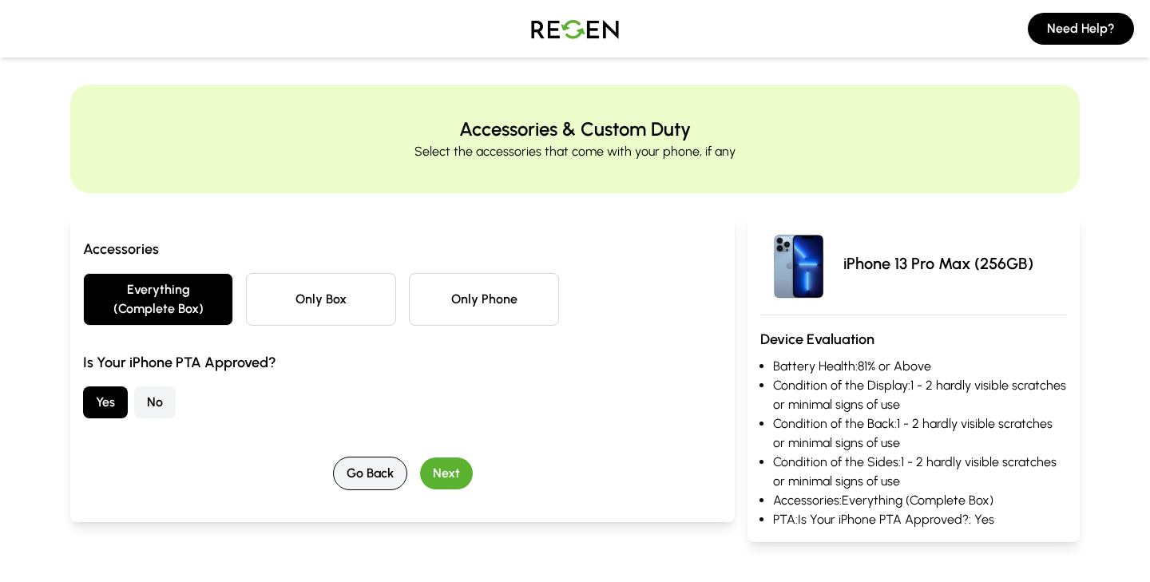
scroll to position [0, 0]
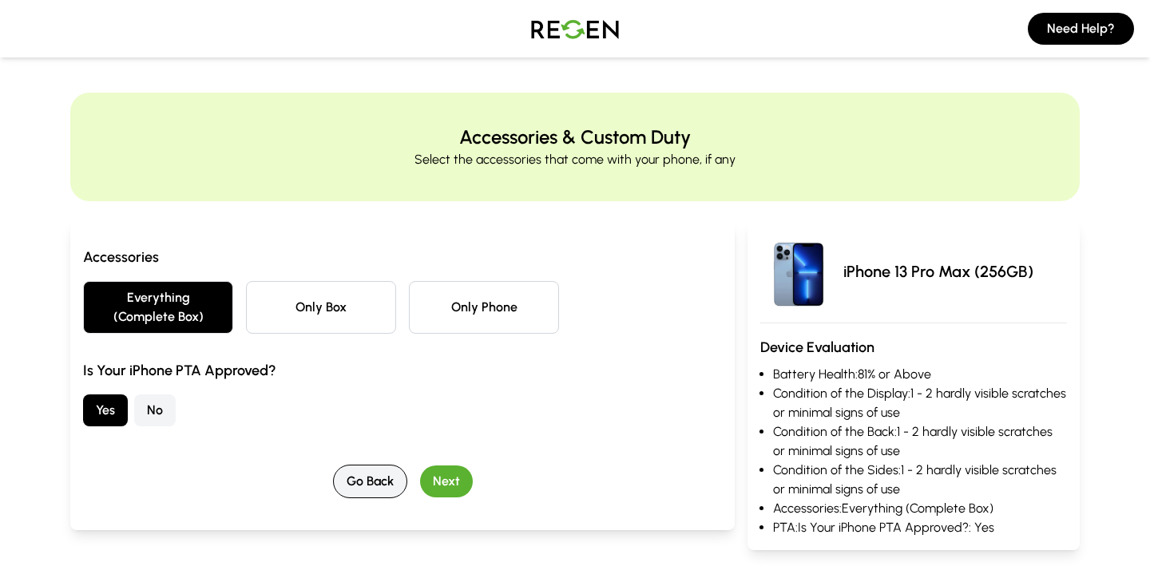
click at [380, 474] on button "Go Back" at bounding box center [370, 482] width 74 height 34
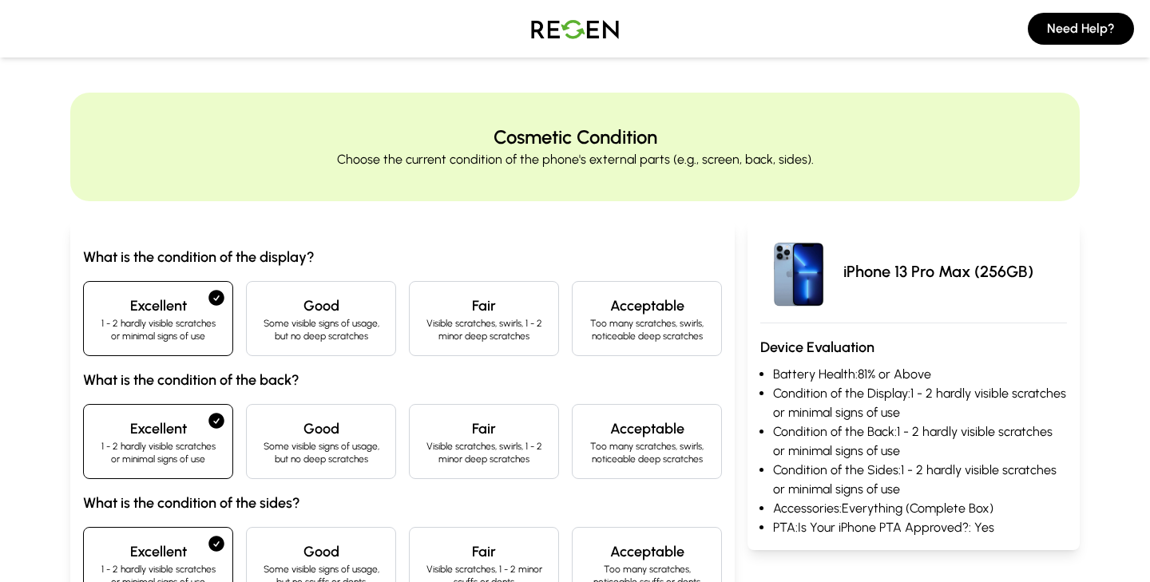
click at [380, 474] on div "Good Some visible signs of usage, but no deep scratches" at bounding box center [321, 441] width 150 height 75
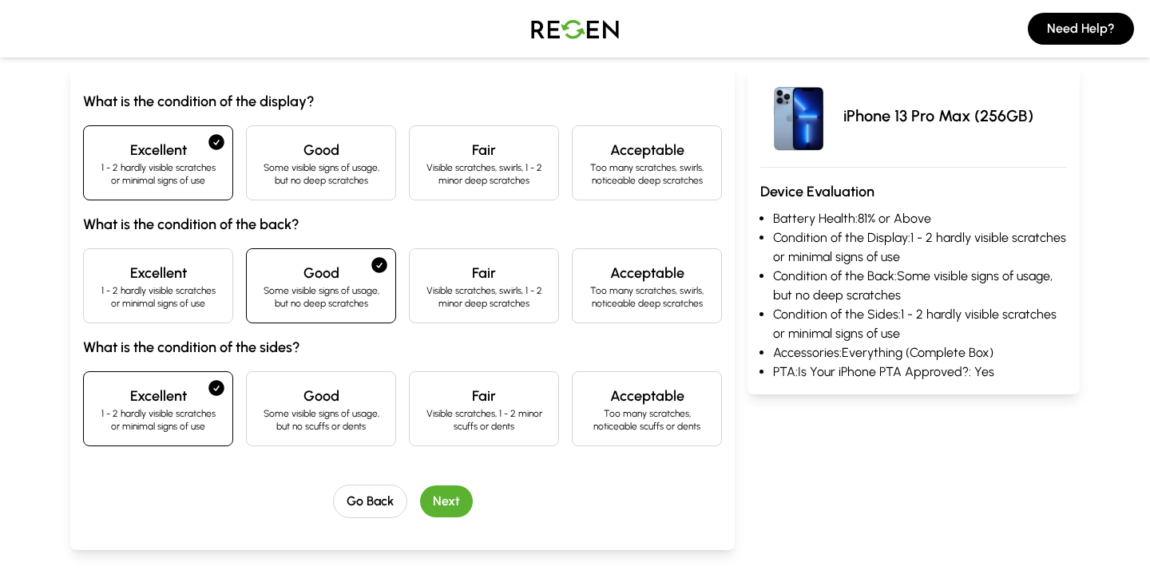
scroll to position [224, 0]
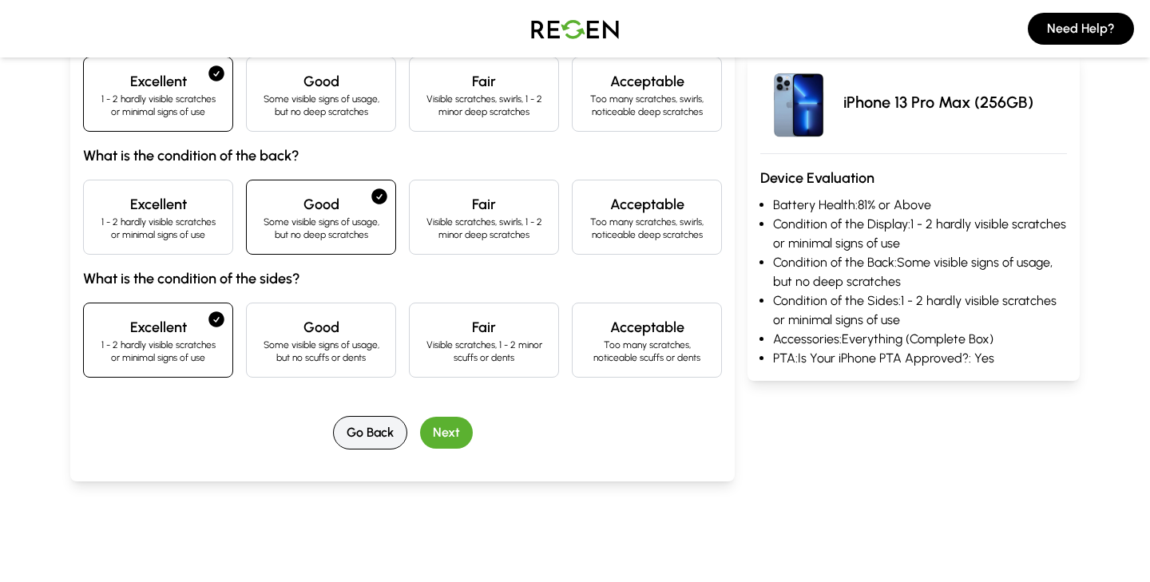
click at [375, 429] on button "Go Back" at bounding box center [370, 433] width 74 height 34
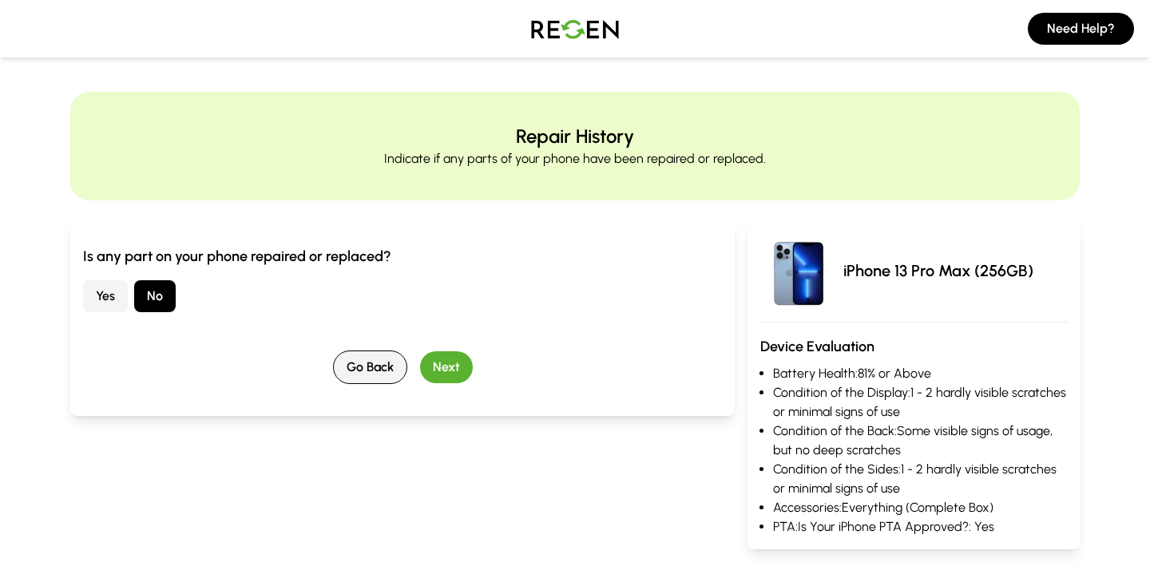
scroll to position [0, 0]
click at [369, 374] on button "Go Back" at bounding box center [370, 369] width 74 height 34
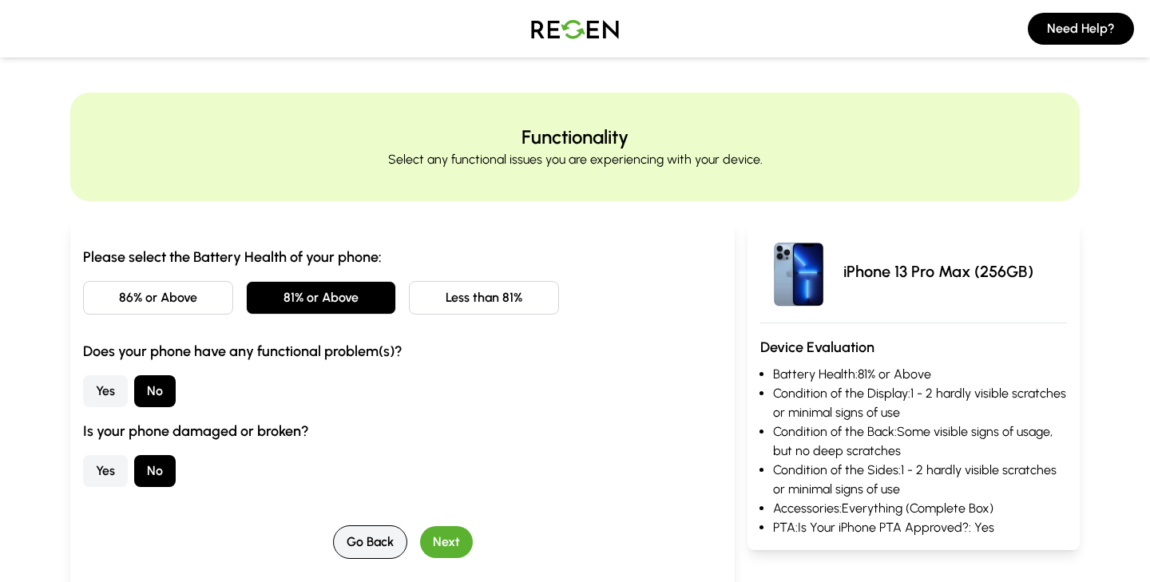
click at [382, 547] on button "Go Back" at bounding box center [370, 543] width 74 height 34
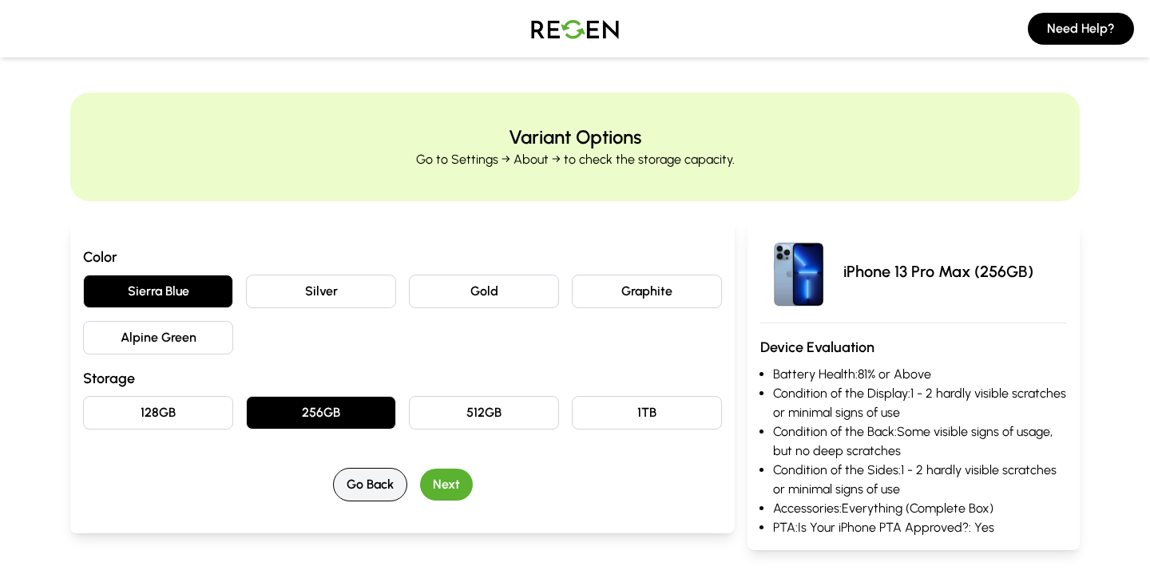
click at [383, 483] on button "Go Back" at bounding box center [370, 485] width 74 height 34
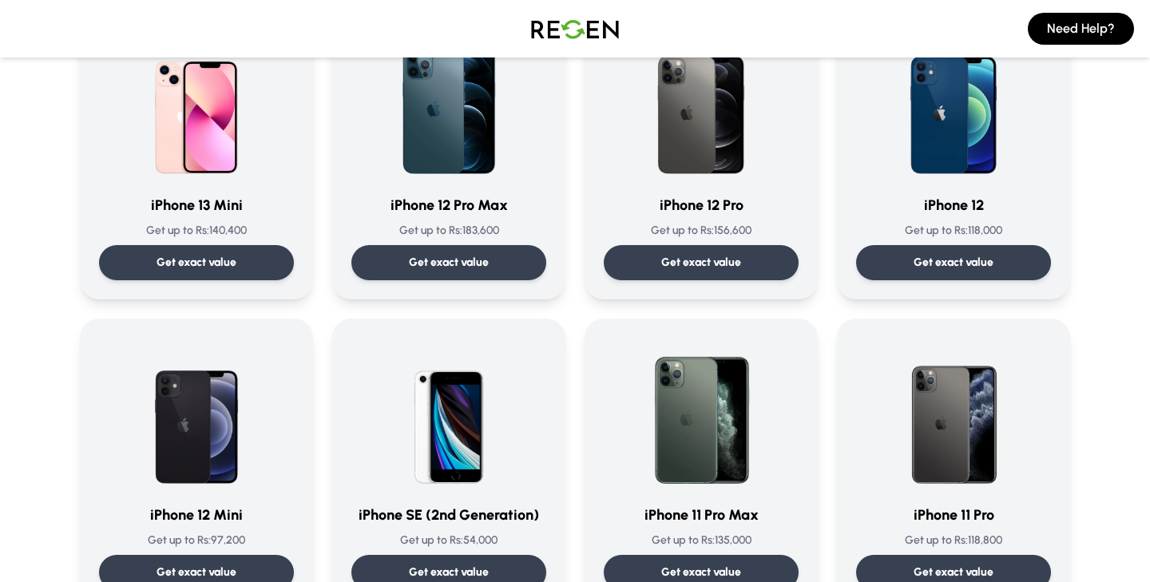
scroll to position [1106, 0]
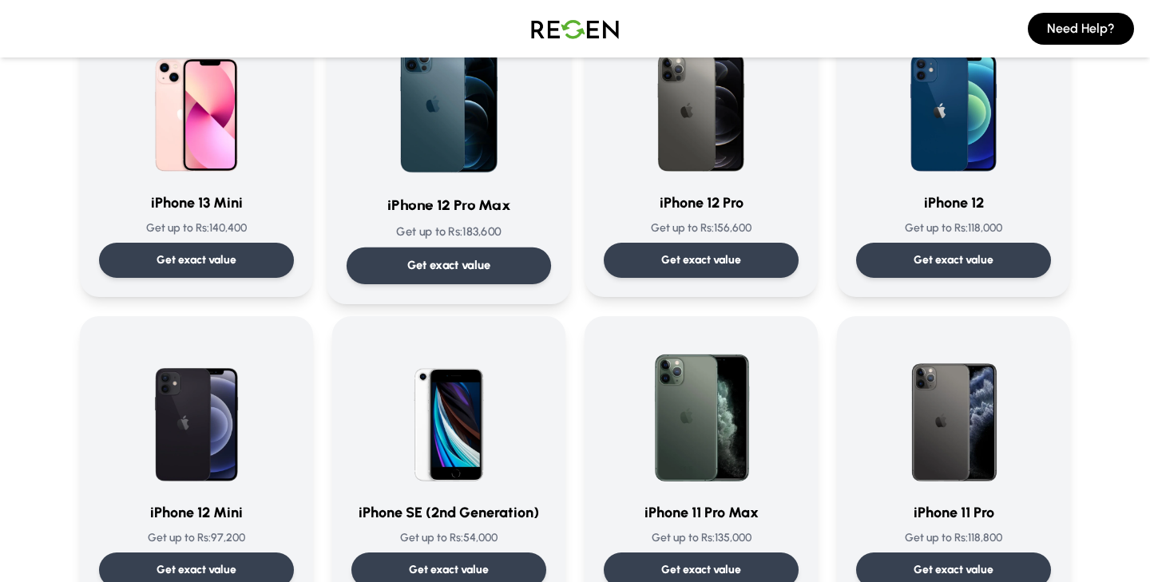
click at [418, 265] on p "Get exact value" at bounding box center [449, 265] width 84 height 17
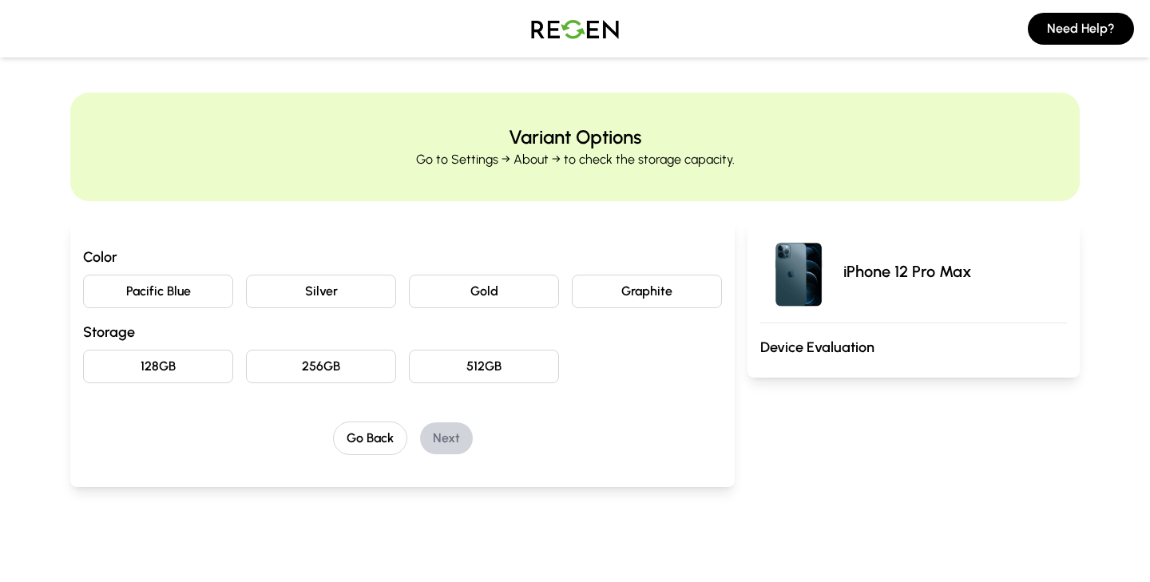
click at [454, 284] on button "Gold" at bounding box center [484, 292] width 150 height 34
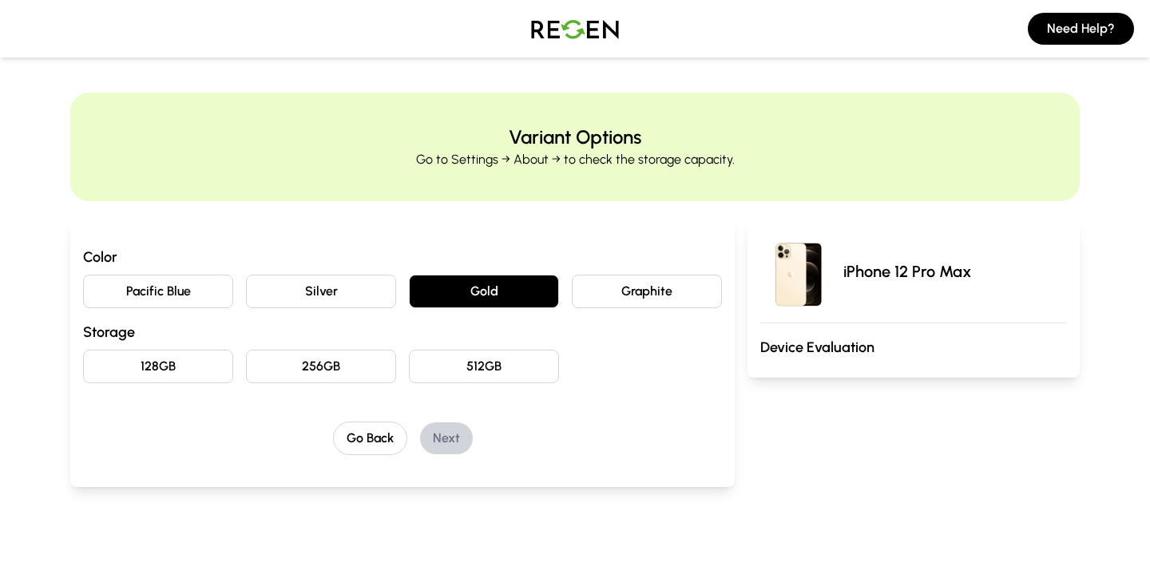
click at [162, 374] on button "128GB" at bounding box center [158, 367] width 150 height 34
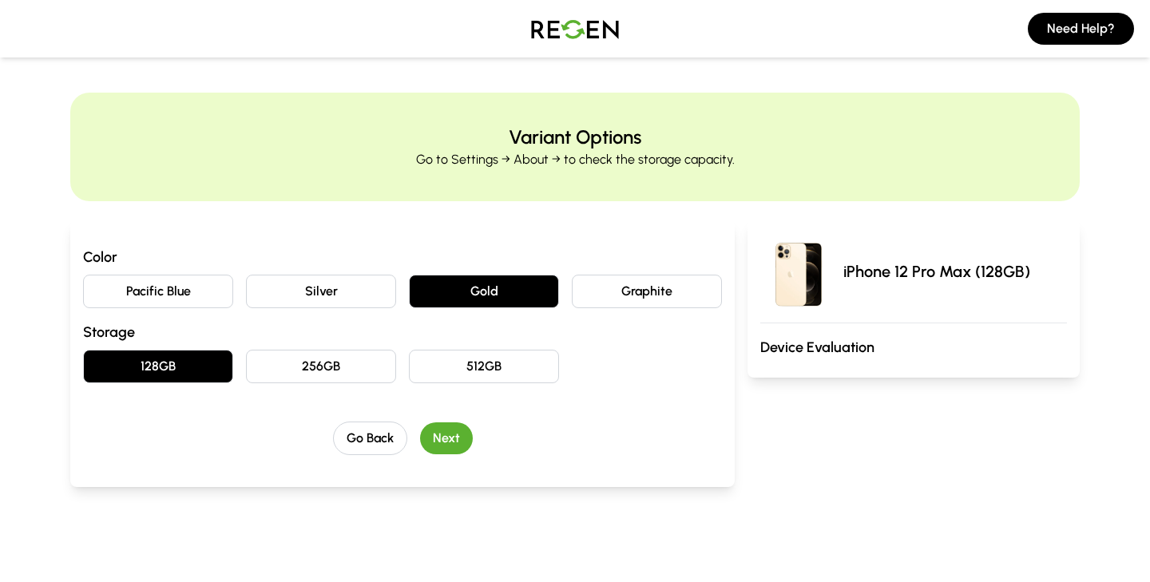
click at [459, 444] on button "Next" at bounding box center [446, 439] width 53 height 32
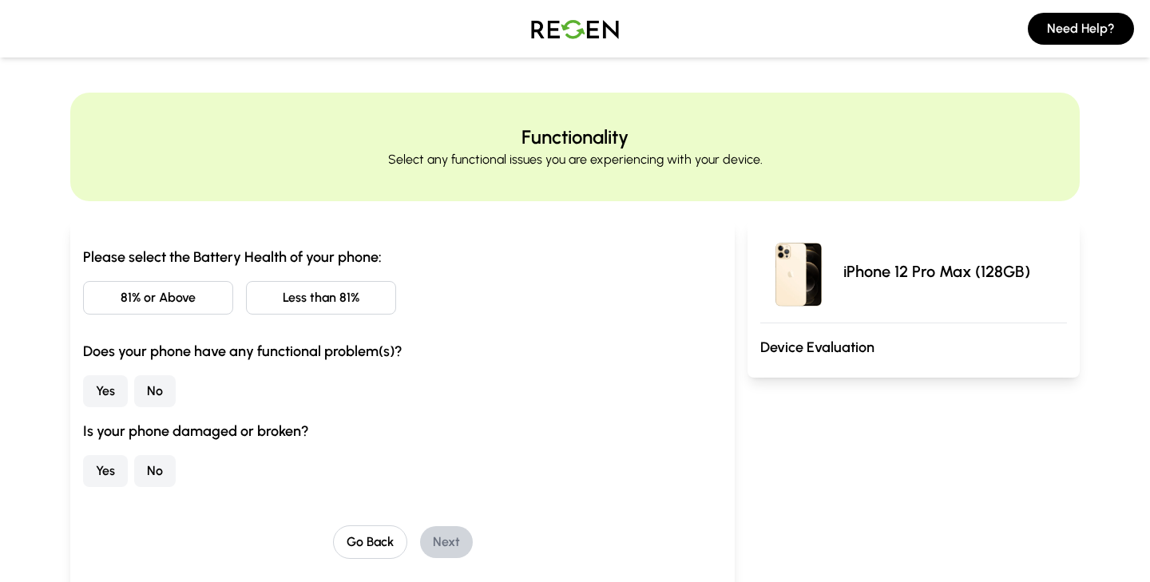
click at [284, 304] on button "Less than 81%" at bounding box center [321, 298] width 150 height 34
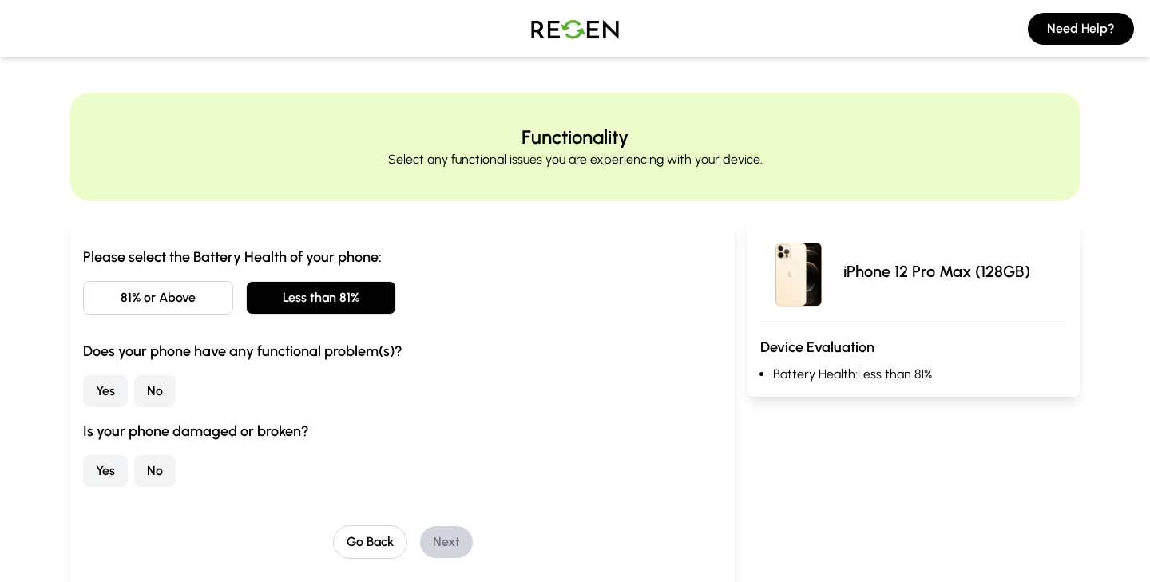
click at [155, 383] on button "No" at bounding box center [155, 391] width 42 height 32
click at [161, 467] on button "No" at bounding box center [155, 471] width 42 height 32
click at [444, 535] on button "Next" at bounding box center [446, 542] width 53 height 32
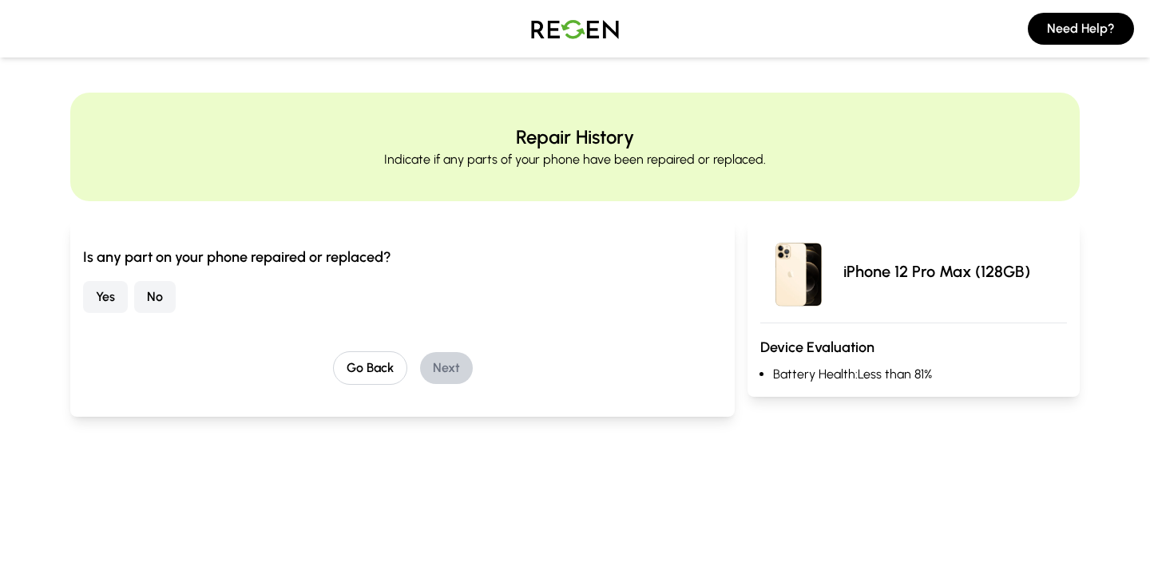
click at [151, 293] on button "No" at bounding box center [155, 297] width 42 height 32
click at [452, 361] on button "Next" at bounding box center [446, 368] width 53 height 32
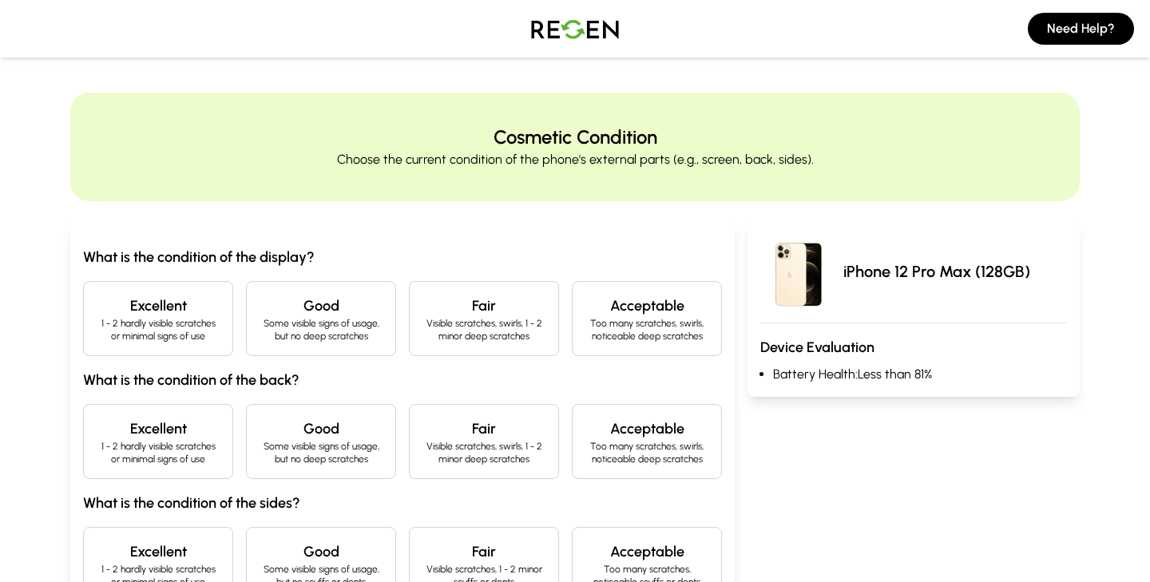
click at [142, 306] on h4 "Excellent" at bounding box center [158, 306] width 123 height 22
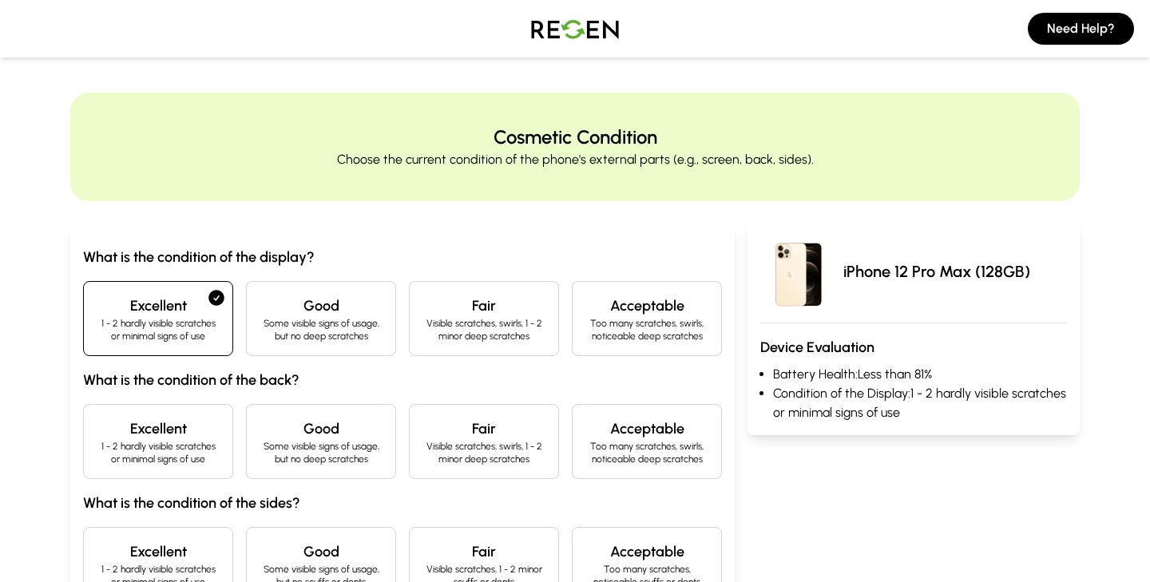
click at [169, 443] on p "1 - 2 hardly visible scratches or minimal signs of use" at bounding box center [158, 453] width 123 height 26
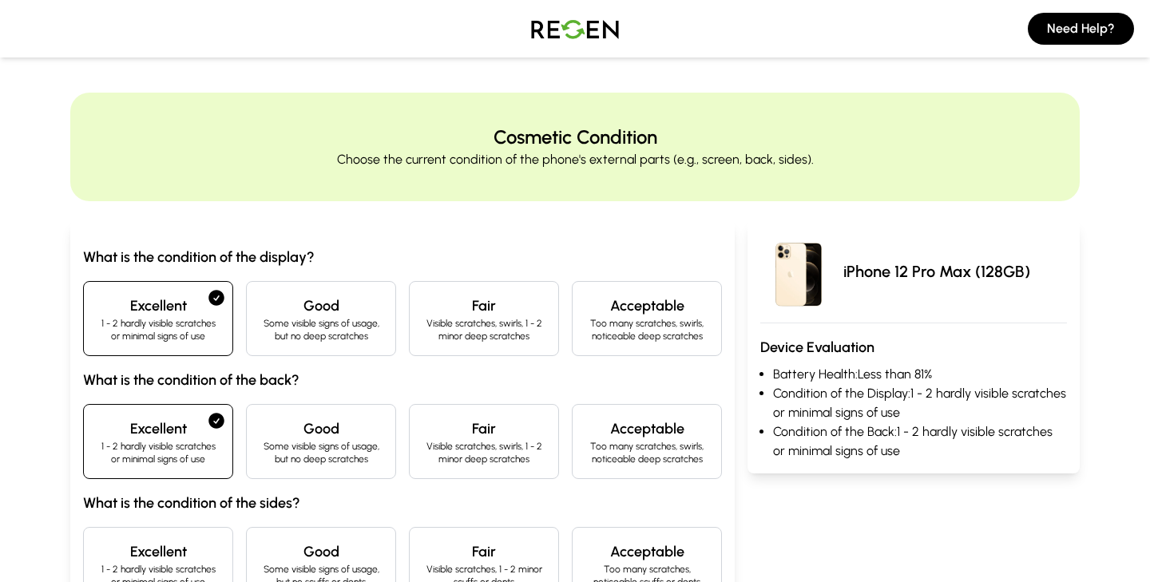
click at [173, 522] on div "What is the condition of the display? Excellent 1 - 2 hardly visible scratches …" at bounding box center [402, 424] width 639 height 356
click at [183, 548] on h4 "Excellent" at bounding box center [158, 552] width 123 height 22
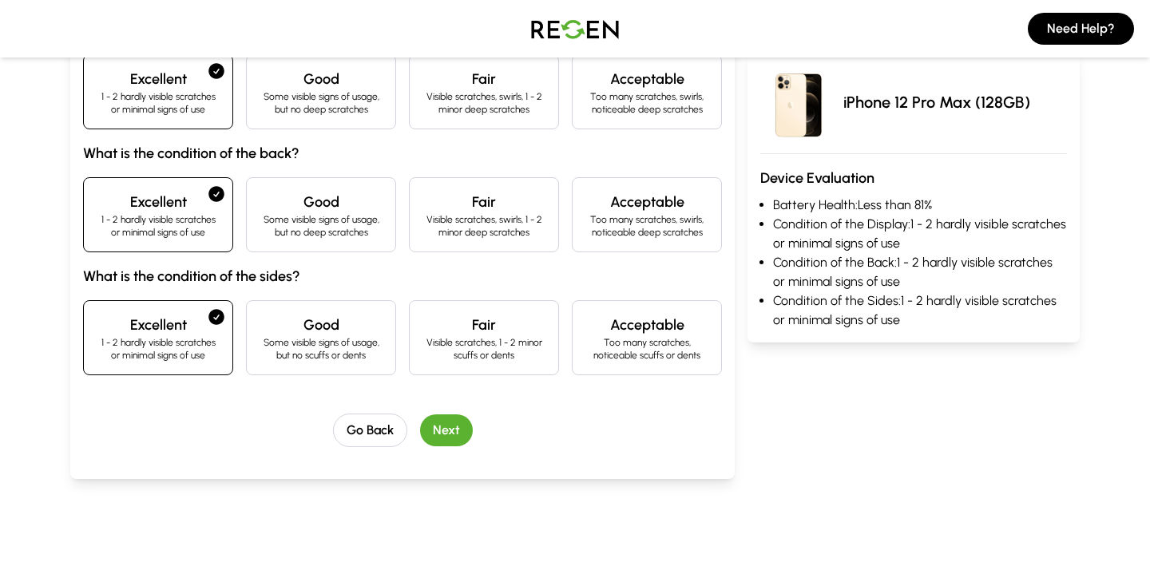
scroll to position [228, 0]
click at [450, 435] on button "Next" at bounding box center [446, 430] width 53 height 32
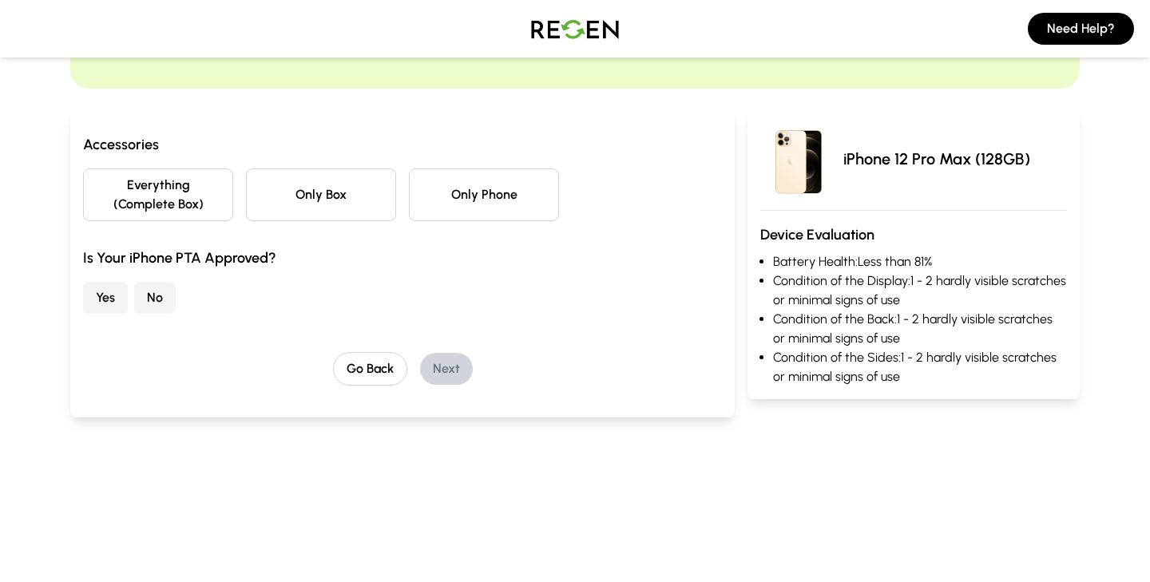
scroll to position [113, 0]
click at [181, 188] on button "Everything (Complete Box)" at bounding box center [158, 194] width 150 height 53
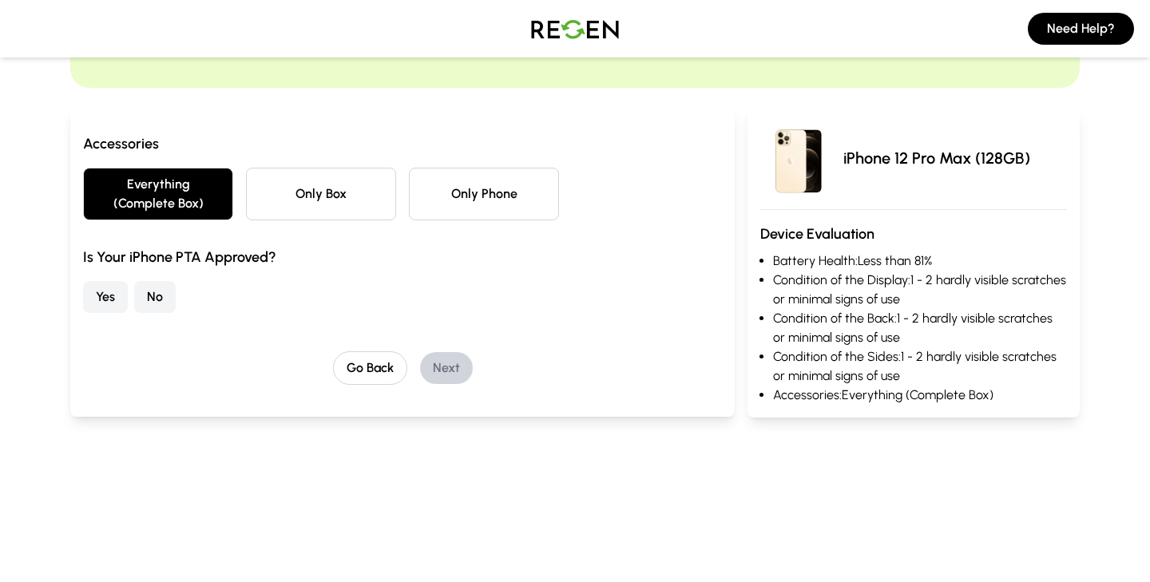
click at [101, 300] on button "Yes" at bounding box center [105, 297] width 45 height 32
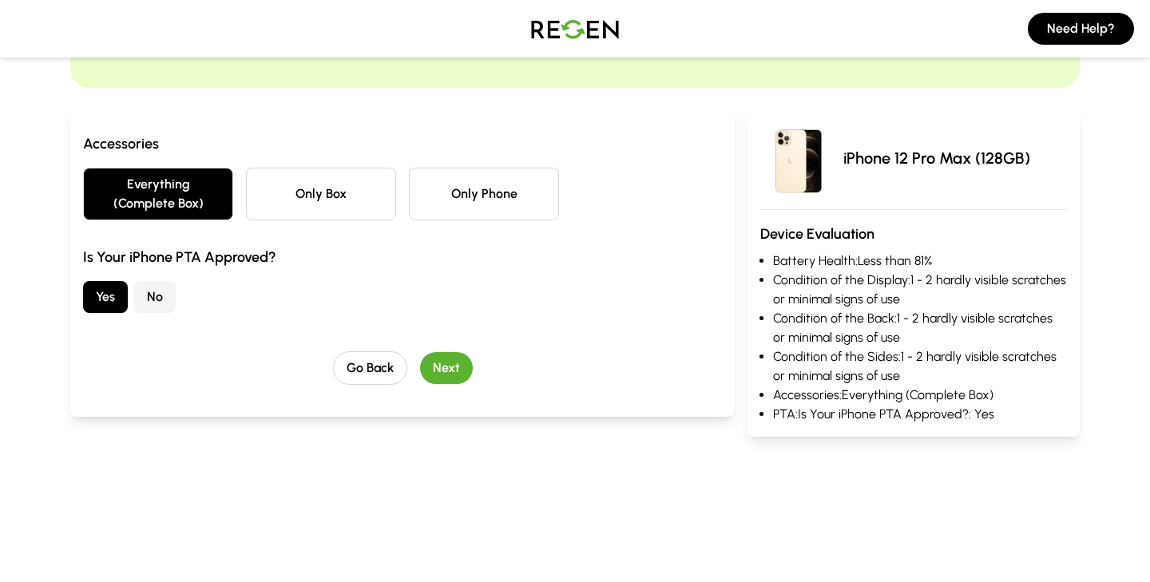
click at [445, 366] on button "Next" at bounding box center [446, 368] width 53 height 32
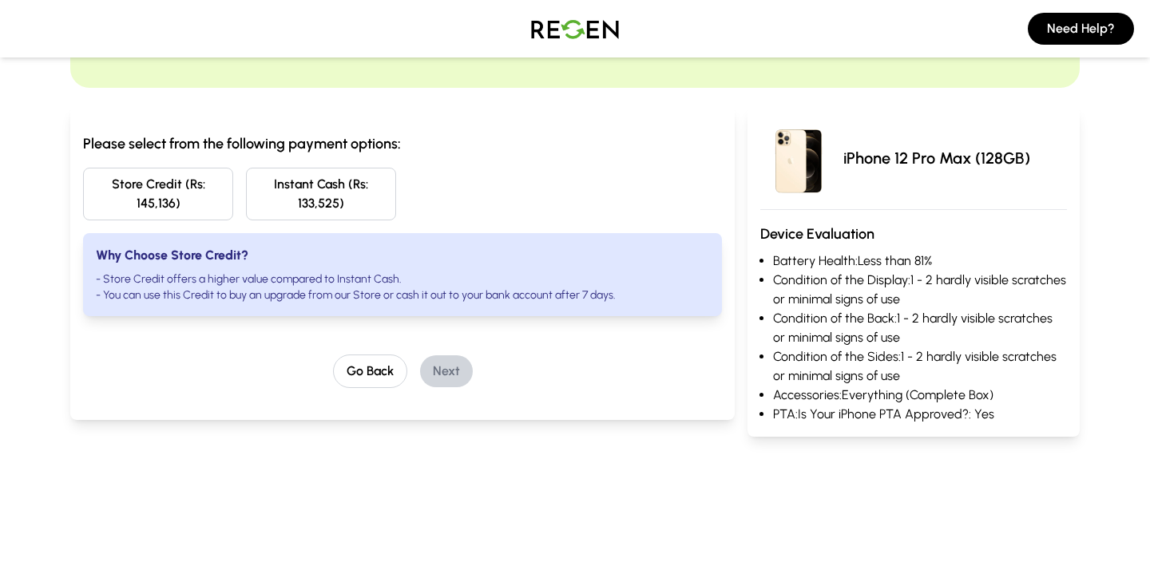
scroll to position [0, 0]
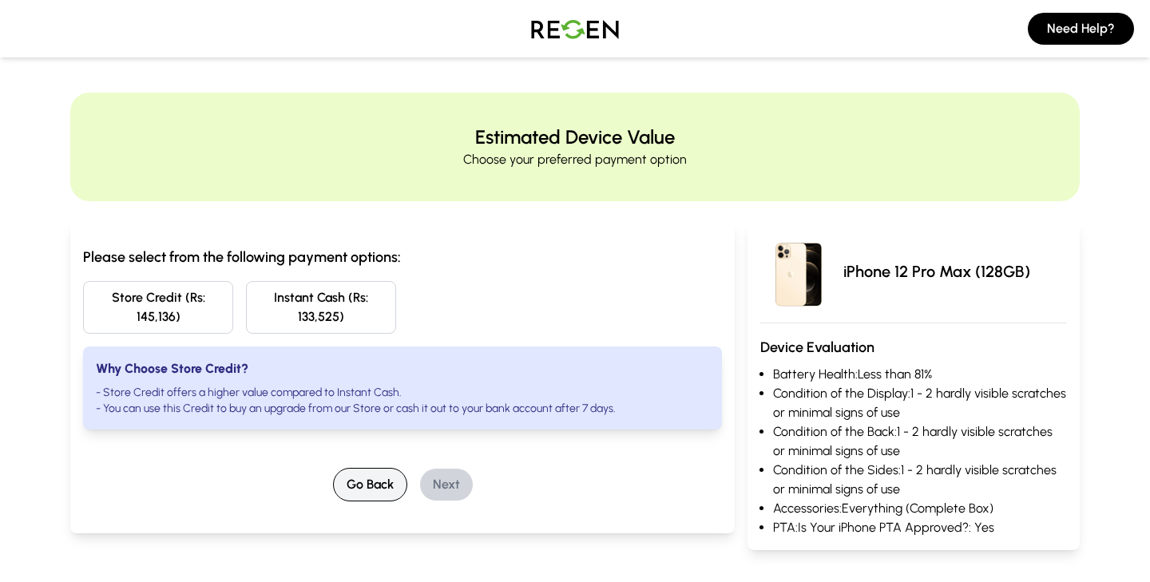
click at [375, 495] on button "Go Back" at bounding box center [370, 485] width 74 height 34
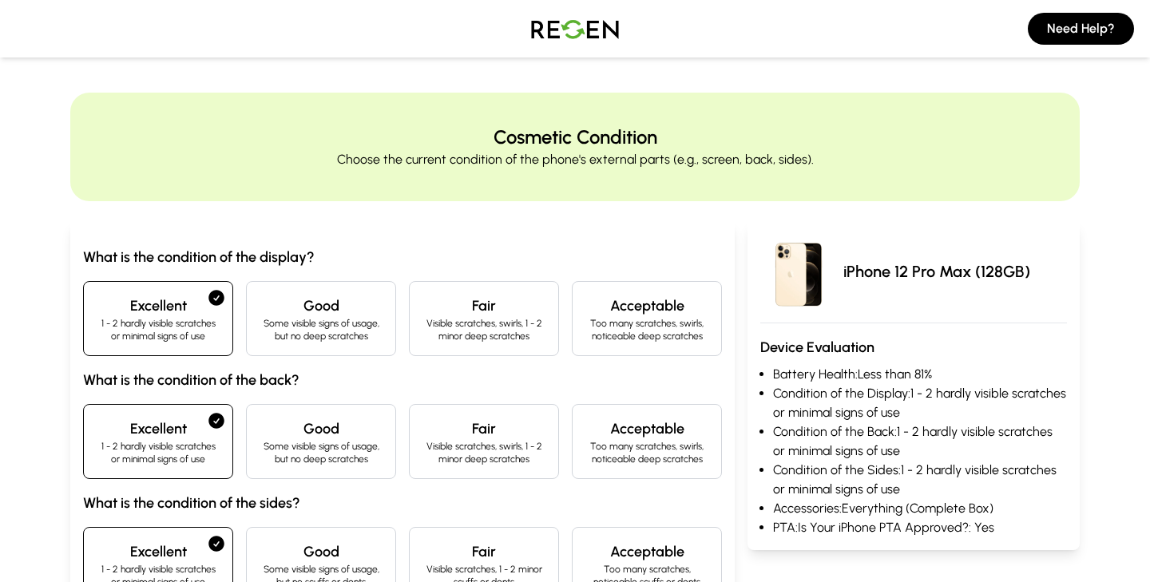
click at [375, 495] on h3 "What is the condition of the sides?" at bounding box center [402, 503] width 639 height 22
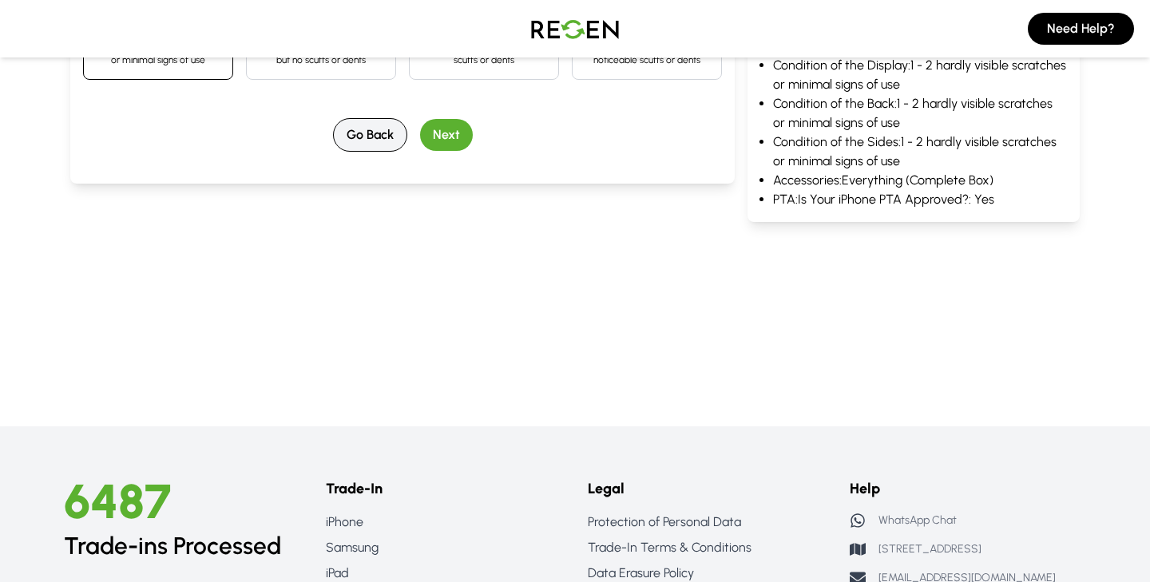
scroll to position [478, 0]
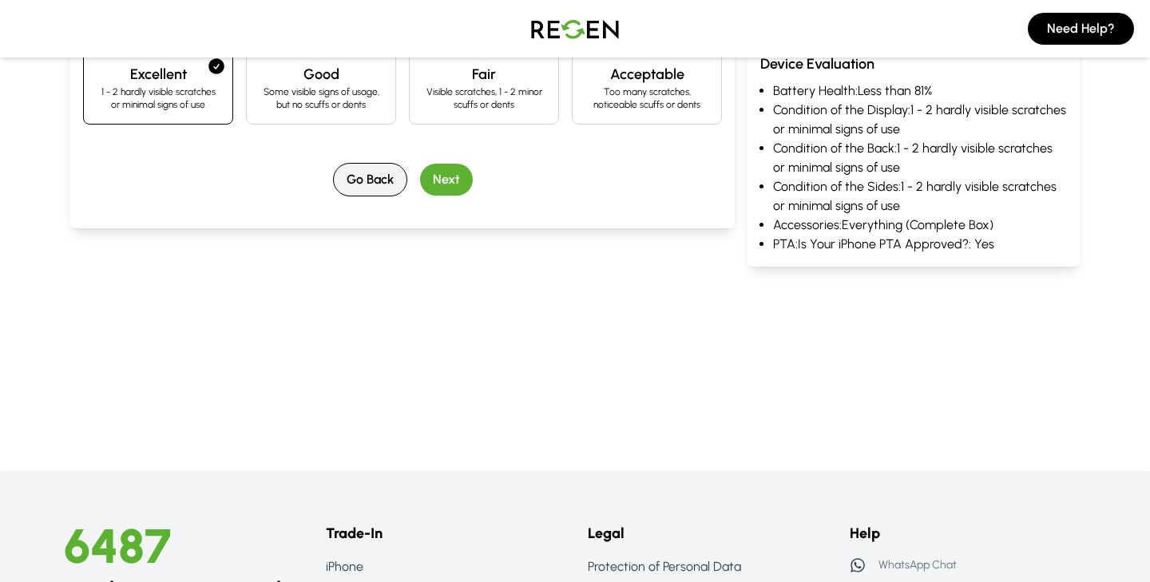
click at [362, 176] on button "Go Back" at bounding box center [370, 180] width 74 height 34
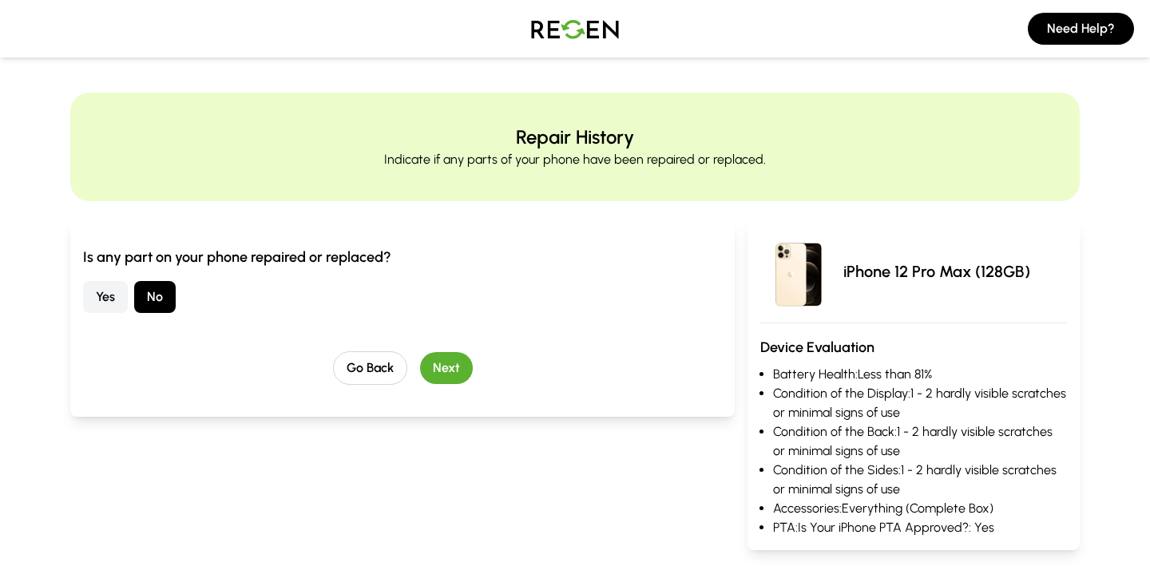
scroll to position [0, 0]
click at [364, 359] on button "Go Back" at bounding box center [370, 369] width 74 height 34
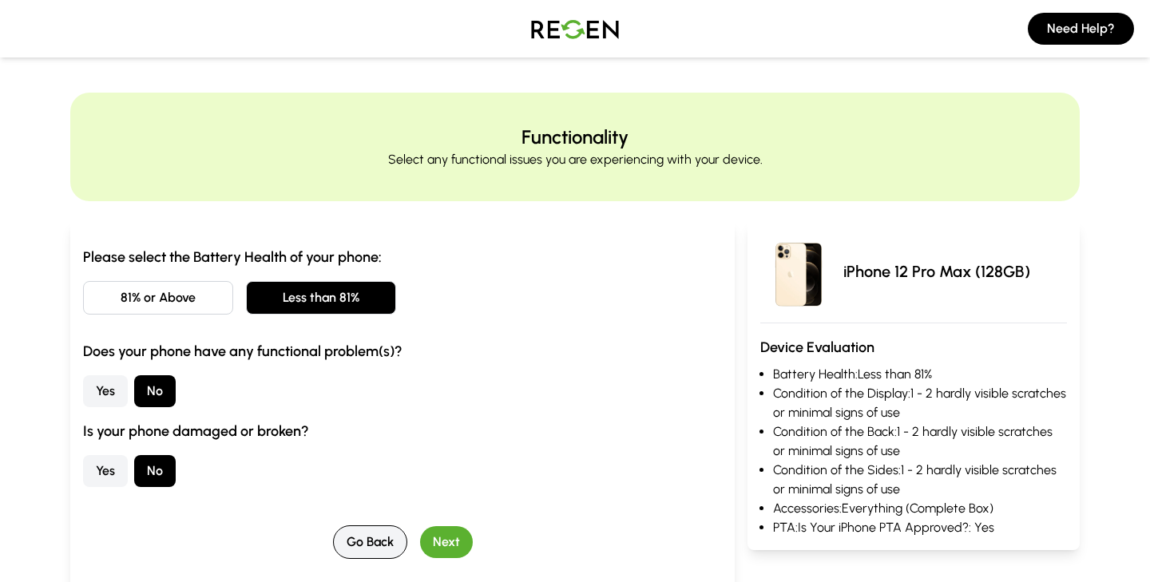
click at [379, 547] on button "Go Back" at bounding box center [370, 543] width 74 height 34
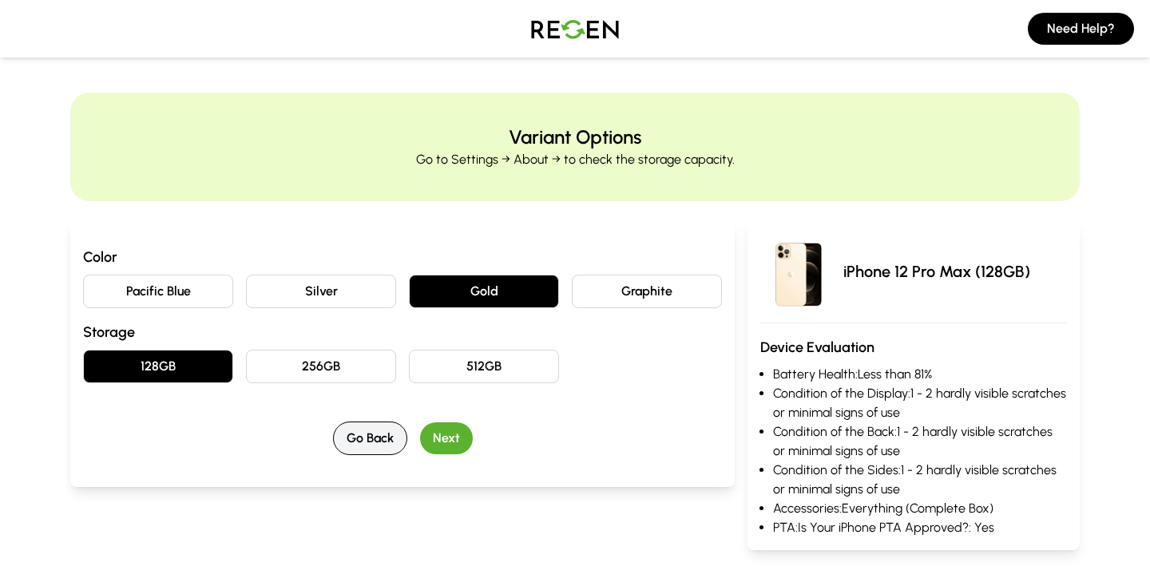
click at [378, 448] on button "Go Back" at bounding box center [370, 439] width 74 height 34
